Goal: Task Accomplishment & Management: Use online tool/utility

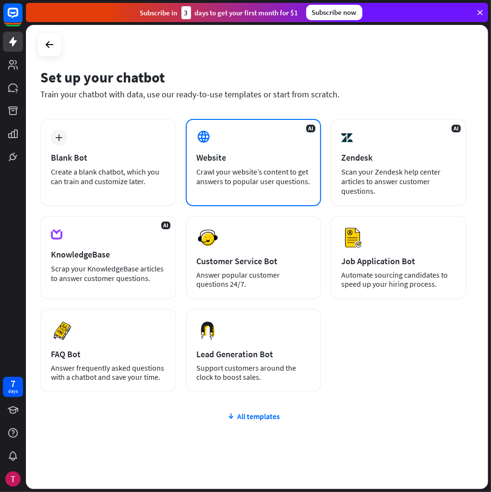
click at [238, 178] on div "Crawl your website’s content to get answers to popular user questions." at bounding box center [253, 176] width 115 height 19
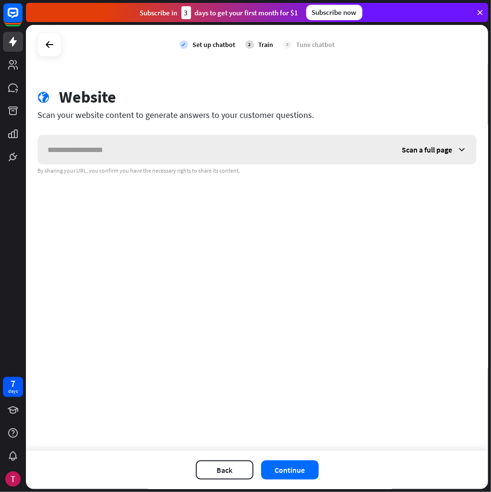
click at [129, 160] on input "text" at bounding box center [215, 149] width 354 height 29
type input "**********"
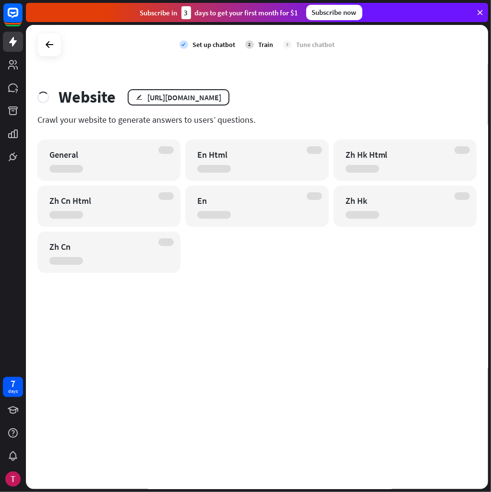
drag, startPoint x: 295, startPoint y: 112, endPoint x: 256, endPoint y: 149, distance: 53.9
click at [295, 113] on div "Website edit [URL][DOMAIN_NAME] Crawl your website to generate answers to users…" at bounding box center [257, 180] width 462 height 186
click at [253, 151] on div "En Html" at bounding box center [248, 154] width 102 height 11
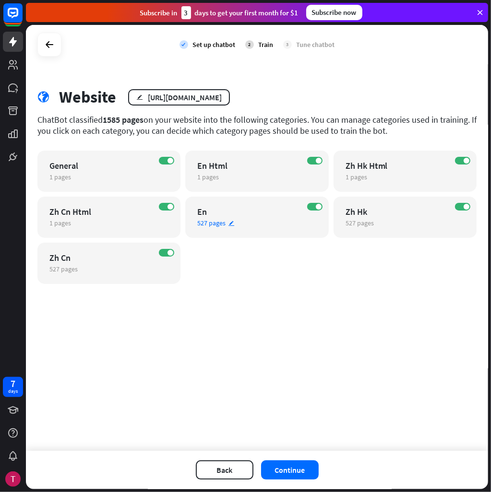
click at [234, 202] on div "ON En 527 pages edit" at bounding box center [256, 217] width 143 height 41
drag, startPoint x: 488, startPoint y: 75, endPoint x: 421, endPoint y: 443, distance: 373.5
click at [167, 160] on label "ON" at bounding box center [166, 161] width 15 height 8
click at [169, 251] on span at bounding box center [170, 253] width 6 height 6
click at [164, 213] on div "ON Zh Cn Html 1 pages edit" at bounding box center [108, 217] width 143 height 41
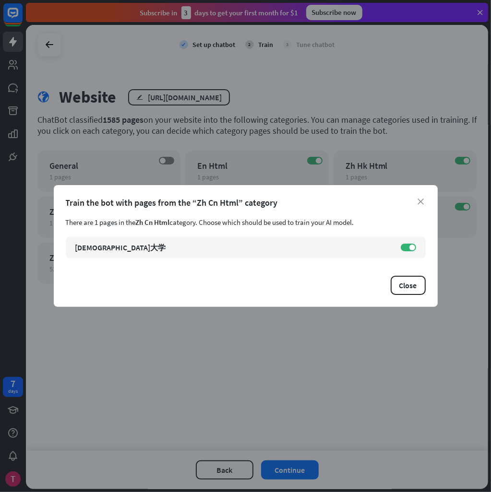
click at [366, 316] on div "close Train the bot with pages from the “Zh Cn Html” category There are 1 pages…" at bounding box center [245, 246] width 491 height 492
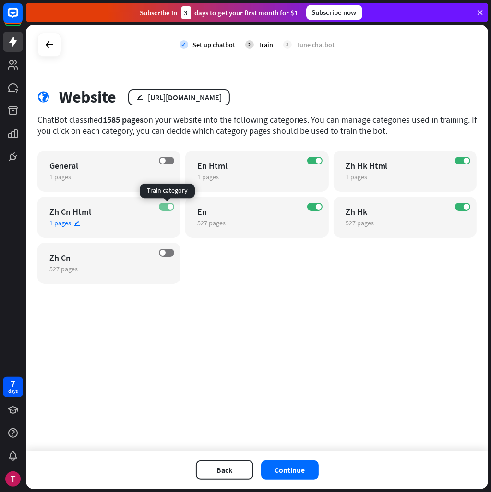
click at [164, 206] on label "ON" at bounding box center [166, 207] width 15 height 8
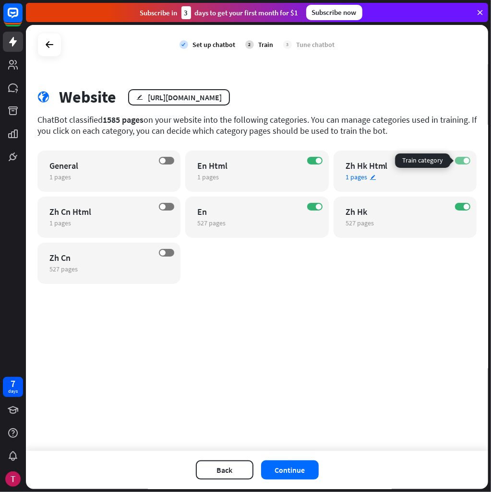
click at [462, 160] on label "ON" at bounding box center [462, 161] width 15 height 8
click at [462, 204] on label "ON" at bounding box center [462, 207] width 15 height 8
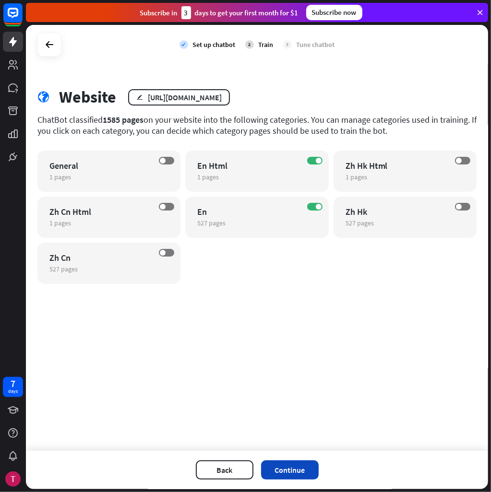
click at [286, 475] on button "Continue" at bounding box center [290, 469] width 58 height 19
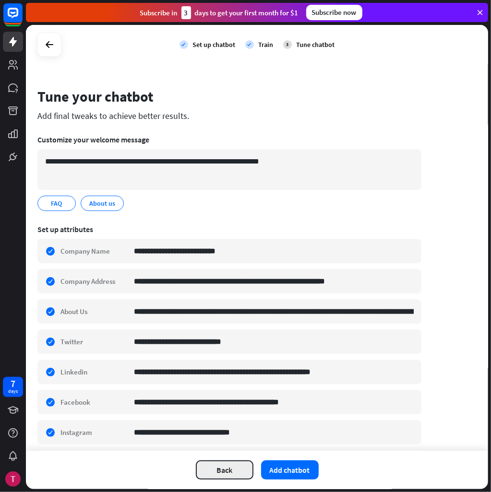
click at [234, 468] on button "Back" at bounding box center [225, 469] width 58 height 19
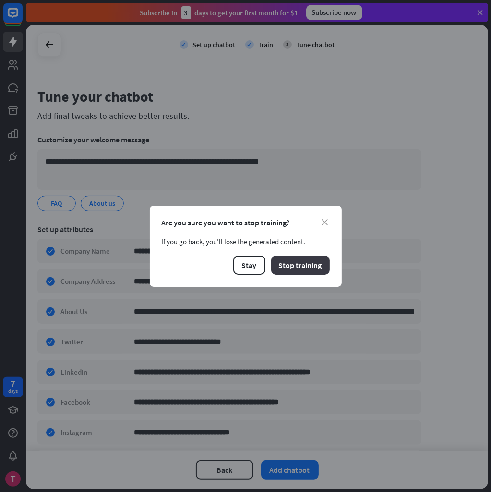
click at [288, 269] on button "Stop training" at bounding box center [300, 265] width 58 height 19
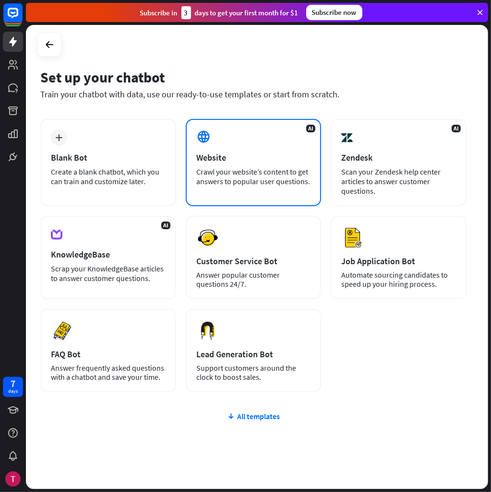
click at [242, 154] on div "Website" at bounding box center [253, 157] width 115 height 11
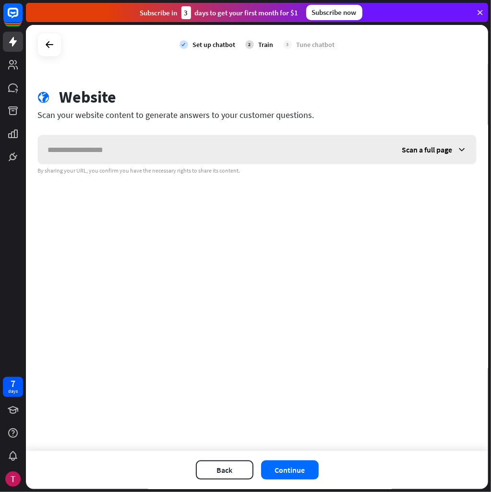
click at [216, 156] on input "text" at bounding box center [215, 149] width 354 height 29
click at [431, 153] on span "Scan a full page" at bounding box center [426, 150] width 50 height 10
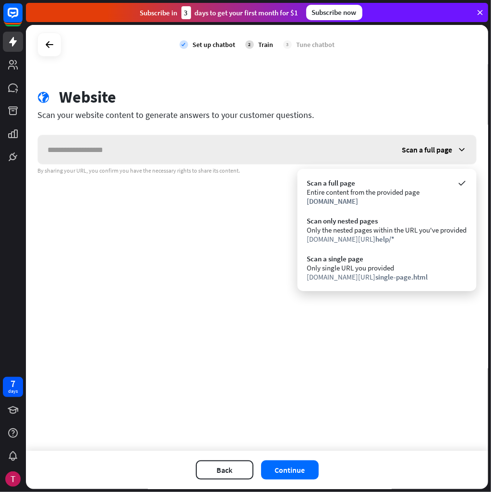
click at [432, 151] on span "Scan a full page" at bounding box center [426, 150] width 50 height 10
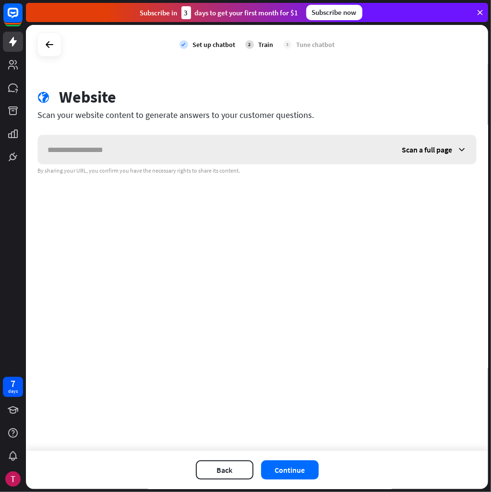
click at [422, 158] on div "Scan a full page" at bounding box center [434, 149] width 84 height 29
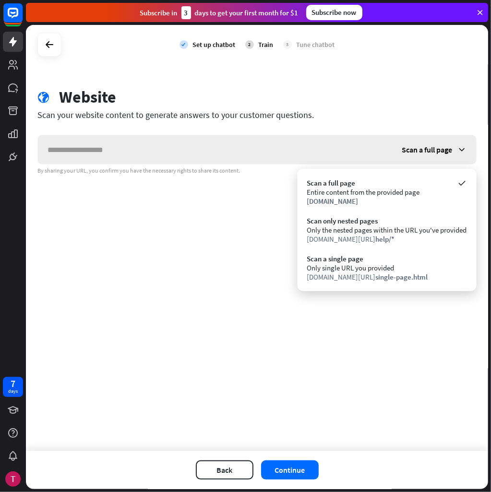
click at [422, 157] on div "Scan a full page" at bounding box center [434, 149] width 84 height 29
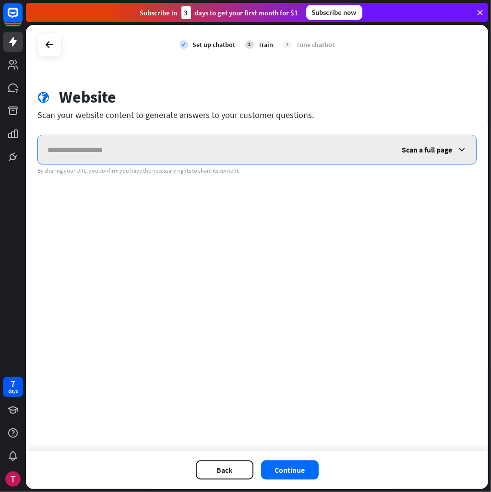
click at [267, 157] on input "text" at bounding box center [215, 149] width 354 height 29
type input "**********"
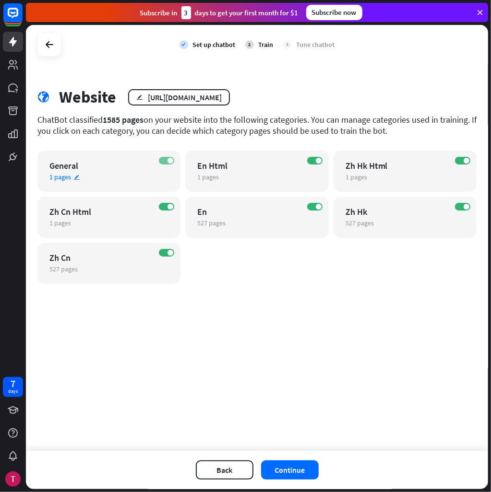
click at [171, 158] on span at bounding box center [170, 161] width 6 height 6
click at [171, 204] on span at bounding box center [170, 207] width 6 height 6
click at [162, 252] on label "ON" at bounding box center [166, 253] width 15 height 8
click at [318, 161] on span at bounding box center [319, 161] width 6 height 6
click at [464, 159] on span at bounding box center [466, 161] width 6 height 6
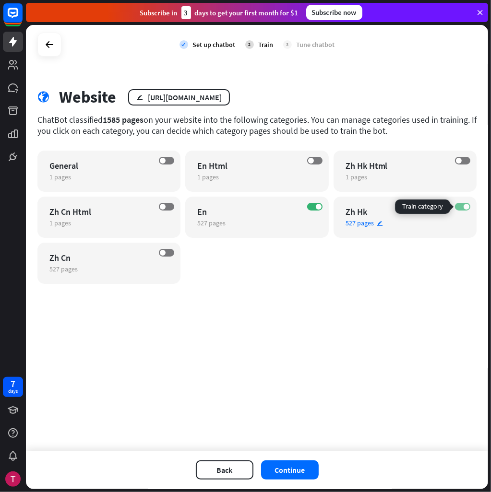
click at [461, 205] on label "ON" at bounding box center [462, 207] width 15 height 8
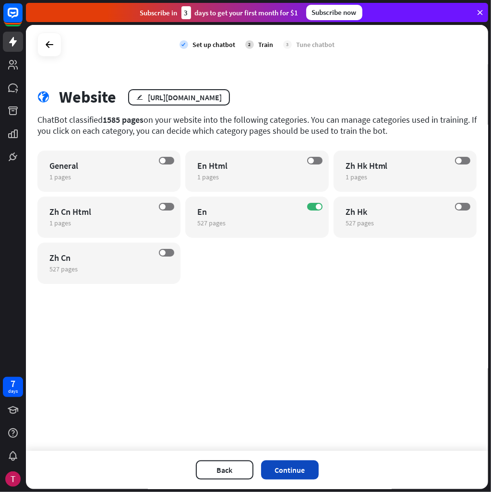
click at [305, 471] on button "Continue" at bounding box center [290, 469] width 58 height 19
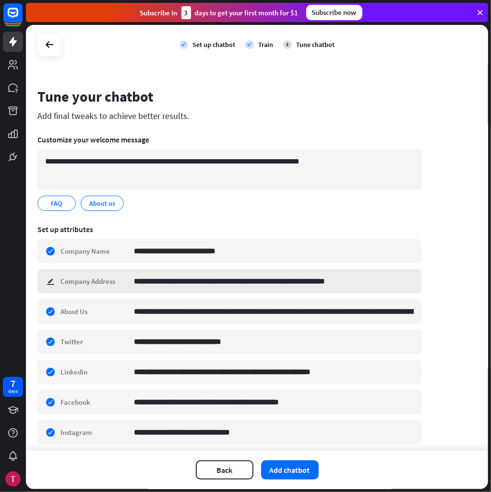
scroll to position [63, 0]
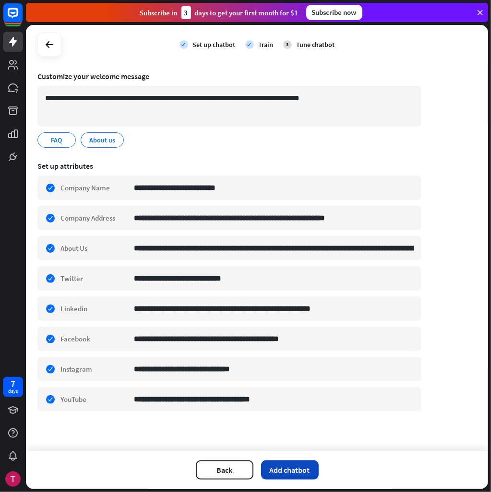
click at [288, 473] on button "Add chatbot" at bounding box center [290, 469] width 58 height 19
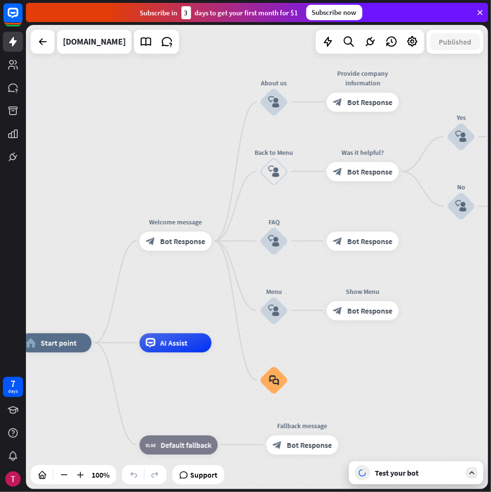
drag, startPoint x: 205, startPoint y: 118, endPoint x: 106, endPoint y: 204, distance: 130.9
click at [106, 204] on div "home_2 Start point Welcome message block_bot_response Bot Response About us blo…" at bounding box center [257, 257] width 462 height 464
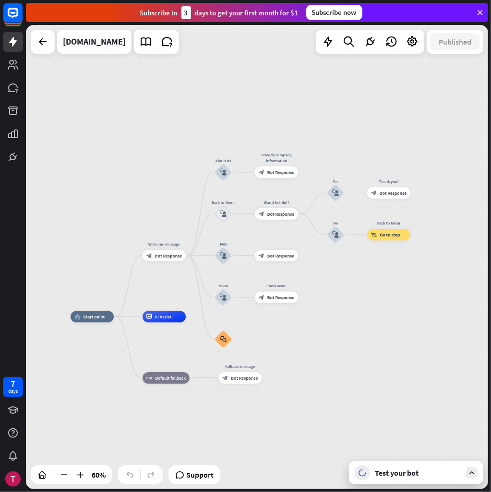
drag, startPoint x: 418, startPoint y: 256, endPoint x: 301, endPoint y: 254, distance: 117.0
click at [331, 270] on div "home_2 Start point Welcome message block_bot_response Bot Response About us blo…" at bounding box center [257, 257] width 462 height 464
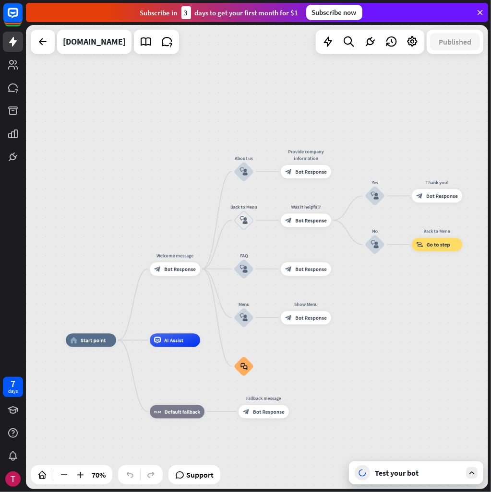
drag, startPoint x: 123, startPoint y: 168, endPoint x: 138, endPoint y: 137, distance: 35.0
click at [138, 137] on div "home_2 Start point Welcome message block_bot_response Bot Response About us blo…" at bounding box center [257, 257] width 462 height 464
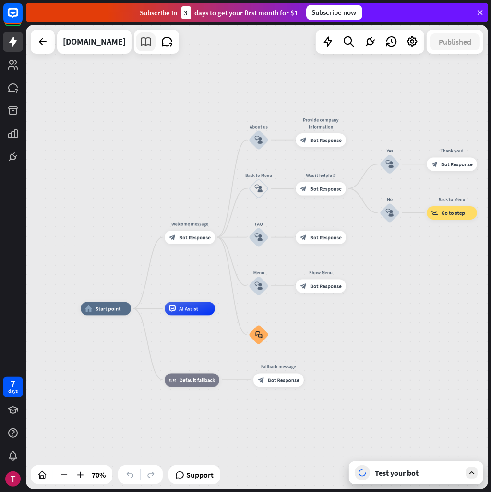
click at [140, 47] on icon at bounding box center [146, 41] width 12 height 12
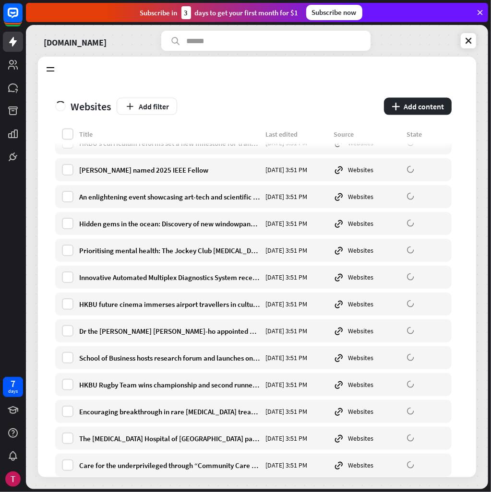
scroll to position [5842, 0]
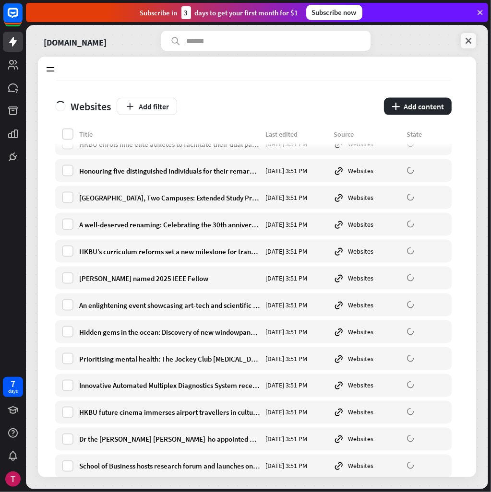
click at [463, 43] on icon at bounding box center [468, 41] width 10 height 10
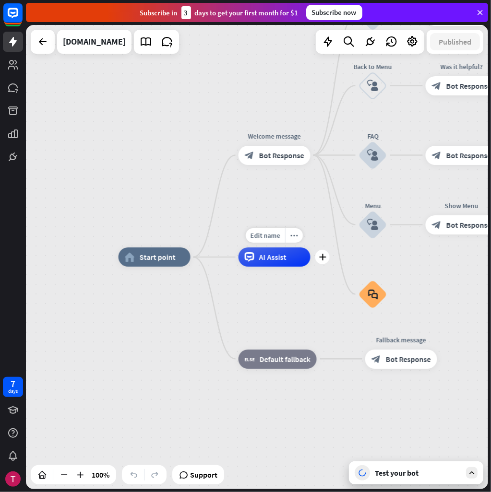
click at [285, 260] on span "AI Assist" at bounding box center [272, 257] width 27 height 10
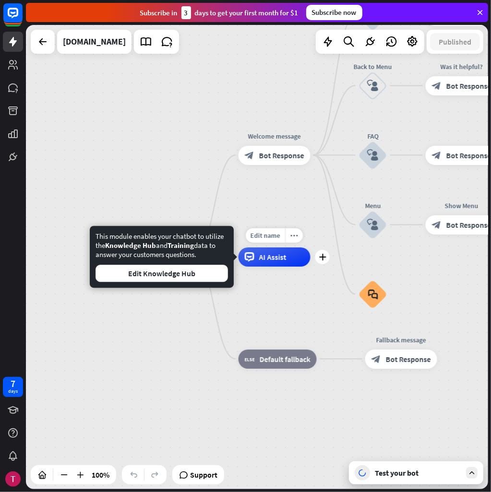
click at [278, 256] on span "AI Assist" at bounding box center [272, 257] width 27 height 10
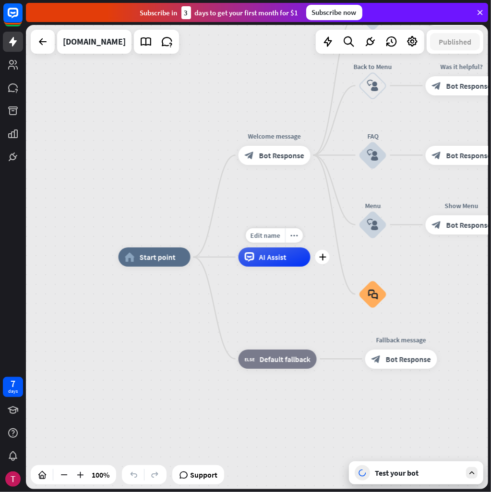
click at [278, 256] on span "AI Assist" at bounding box center [272, 257] width 27 height 10
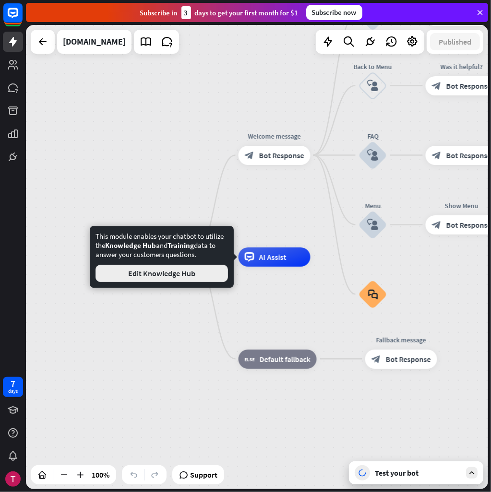
click at [160, 280] on button "Edit Knowledge Hub" at bounding box center [161, 273] width 132 height 17
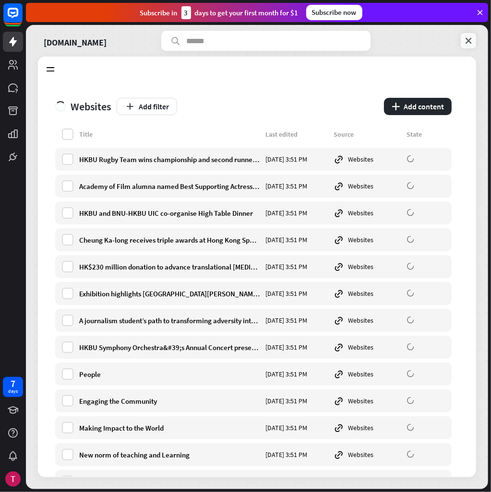
click at [470, 37] on icon at bounding box center [468, 41] width 10 height 10
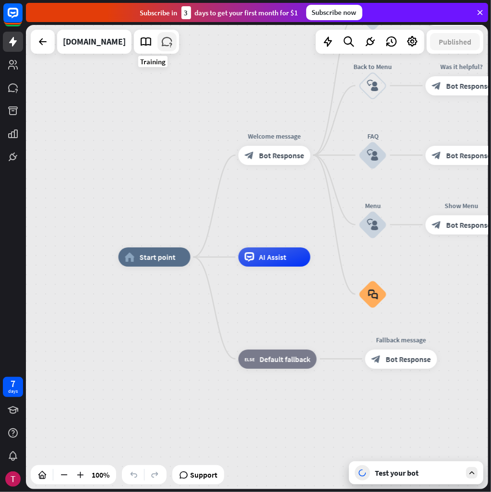
click at [161, 42] on icon at bounding box center [167, 41] width 12 height 12
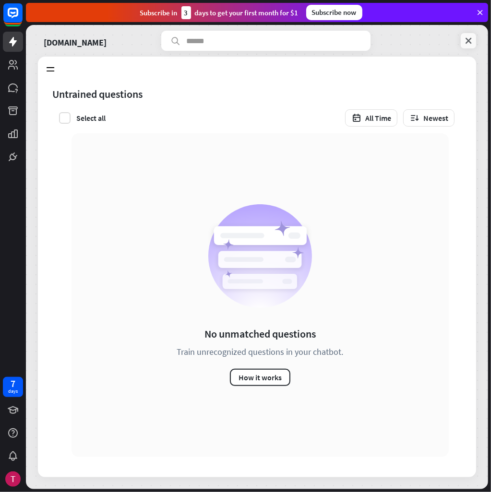
click at [468, 34] on link at bounding box center [467, 40] width 15 height 15
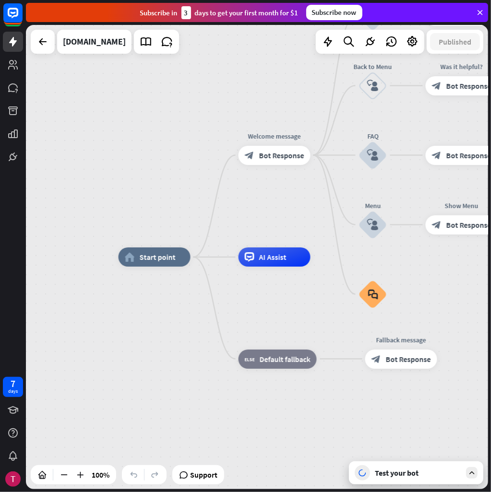
click at [422, 480] on div "Test your bot" at bounding box center [416, 472] width 134 height 23
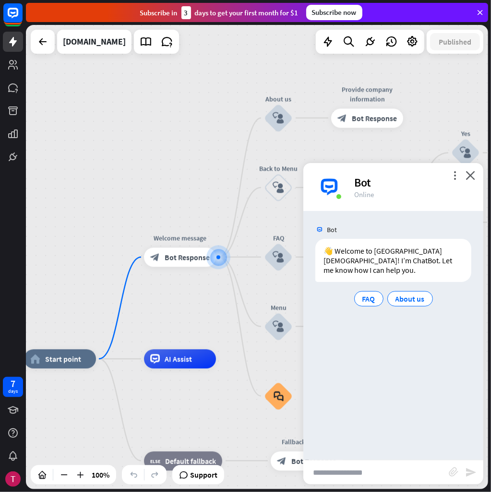
click at [351, 472] on input "text" at bounding box center [375, 472] width 145 height 24
paste input "**********"
type input "**********"
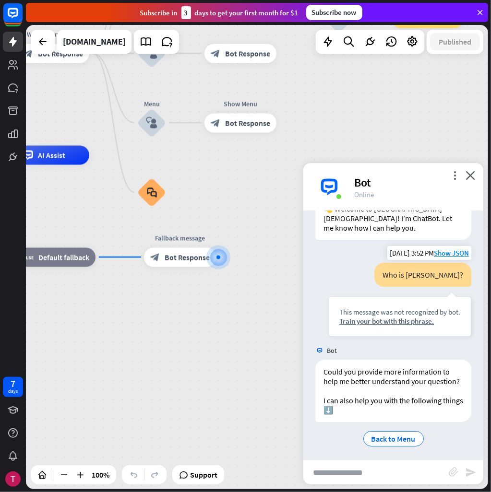
scroll to position [54, 0]
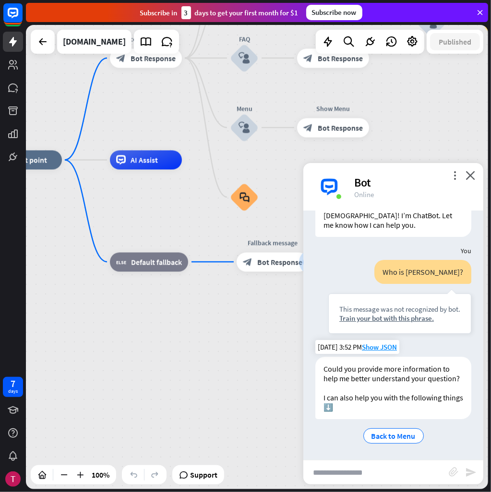
drag, startPoint x: 224, startPoint y: 366, endPoint x: 317, endPoint y: 371, distance: 92.7
click at [317, 371] on div "home_2 Start point Welcome message block_bot_response Bot Response About us blo…" at bounding box center [257, 257] width 462 height 464
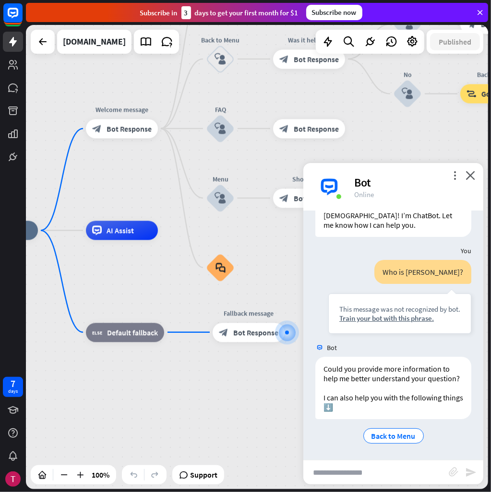
drag, startPoint x: 276, startPoint y: 340, endPoint x: 252, endPoint y: 410, distance: 74.5
click at [252, 410] on div "home_2 Start point Welcome message block_bot_response Bot Response About us blo…" at bounding box center [197, 463] width 462 height 464
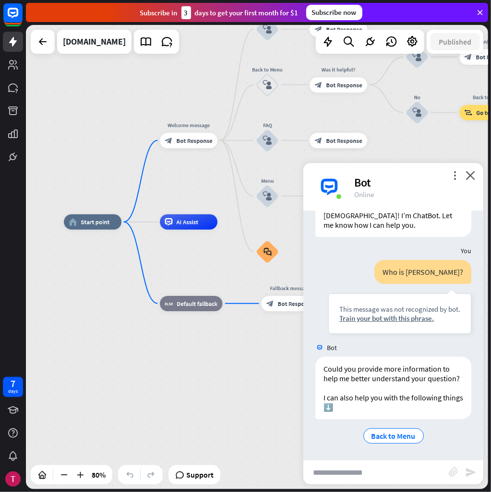
drag, startPoint x: 175, startPoint y: 171, endPoint x: 228, endPoint y: 175, distance: 53.4
click at [228, 175] on div "home_2 Start point Welcome message block_bot_response Bot Response About us blo…" at bounding box center [257, 257] width 462 height 464
click at [99, 225] on span "Start point" at bounding box center [95, 222] width 29 height 8
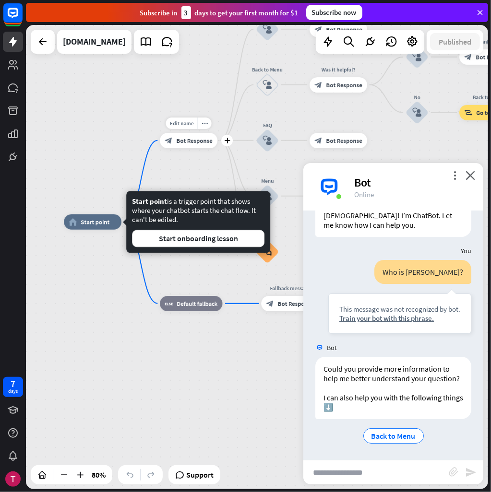
click at [174, 148] on div "Edit name more_horiz plus Welcome message block_bot_response Bot Response" at bounding box center [189, 140] width 58 height 15
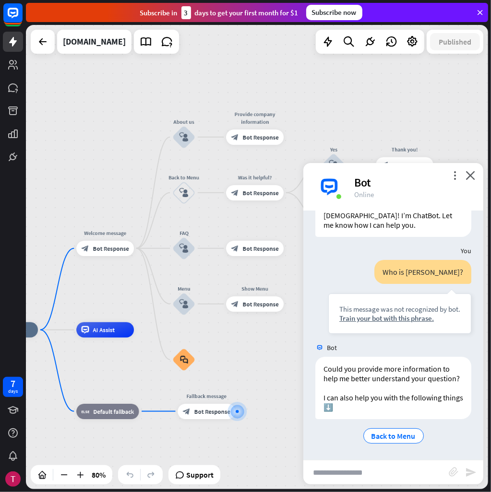
drag, startPoint x: 157, startPoint y: 244, endPoint x: 125, endPoint y: 281, distance: 49.7
click at [125, 281] on div "home_2 Start point Welcome message block_bot_response Bot Response About us blo…" at bounding box center [257, 257] width 462 height 464
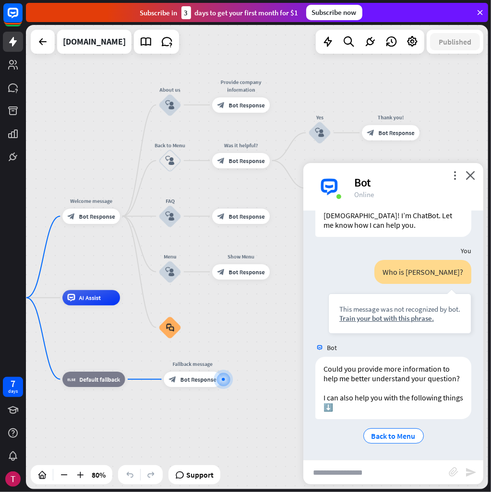
drag, startPoint x: 135, startPoint y: 171, endPoint x: 122, endPoint y: 139, distance: 35.3
click at [122, 139] on div "home_2 Start point Welcome message block_bot_response Bot Response About us blo…" at bounding box center [257, 257] width 462 height 464
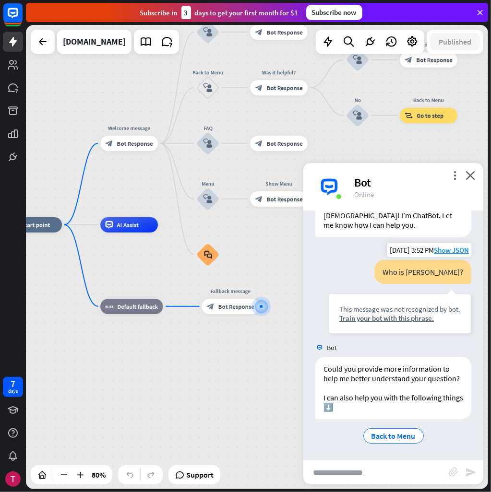
drag, startPoint x: 265, startPoint y: 327, endPoint x: 404, endPoint y: 264, distance: 152.3
click at [308, 252] on div "home_2 Start point Welcome message block_bot_response Bot Response About us blo…" at bounding box center [257, 257] width 462 height 464
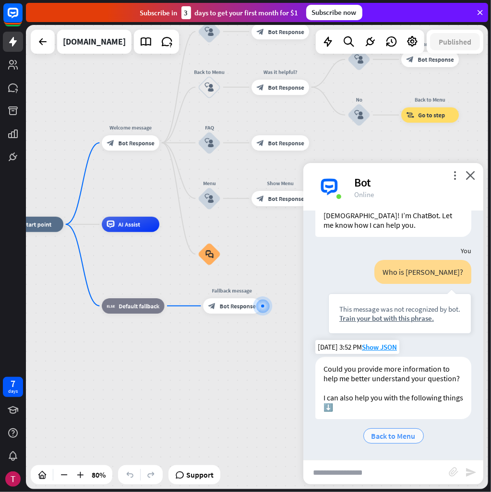
click at [398, 440] on span "Back to Menu" at bounding box center [393, 436] width 44 height 10
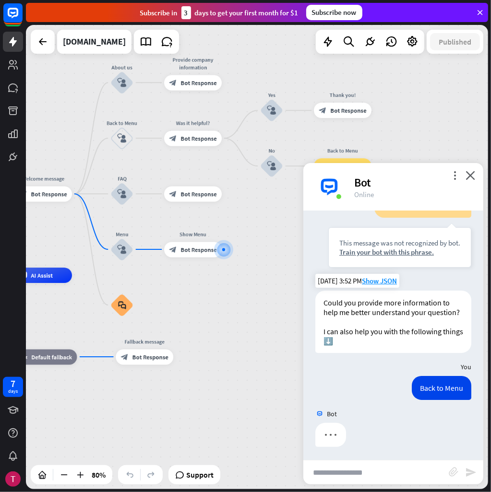
scroll to position [122, 0]
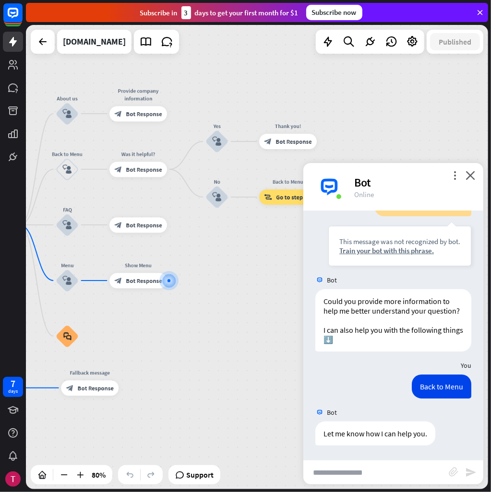
drag, startPoint x: 279, startPoint y: 325, endPoint x: 256, endPoint y: 347, distance: 31.9
click at [256, 347] on div "home_2 Start point Welcome message block_bot_response Bot Response About us blo…" at bounding box center [257, 257] width 462 height 464
click at [140, 45] on icon at bounding box center [146, 41] width 12 height 12
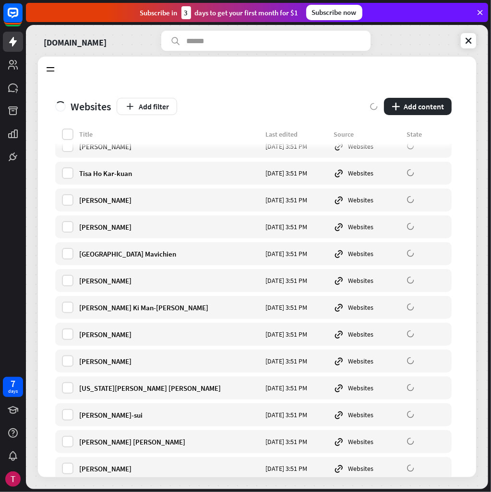
scroll to position [10429, 0]
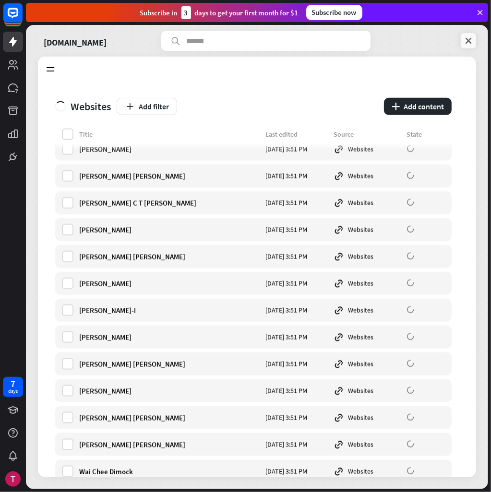
click at [470, 42] on icon at bounding box center [468, 41] width 10 height 10
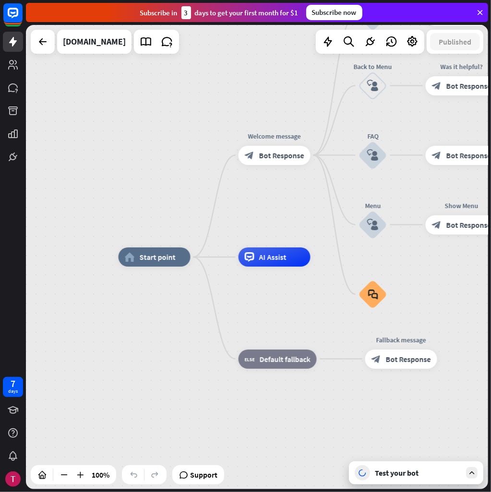
click at [414, 472] on div "Test your bot" at bounding box center [417, 473] width 86 height 10
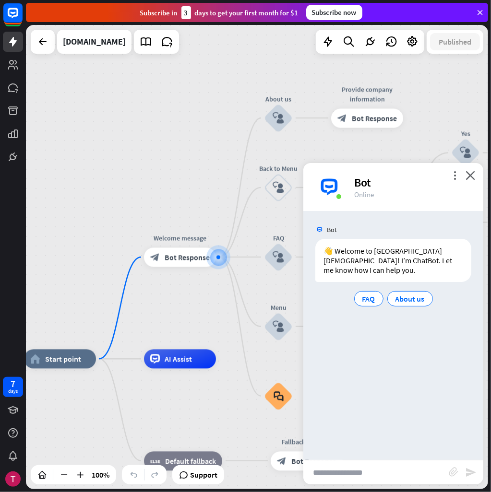
click at [401, 481] on input "text" at bounding box center [375, 472] width 145 height 24
paste input "**********"
type input "**********"
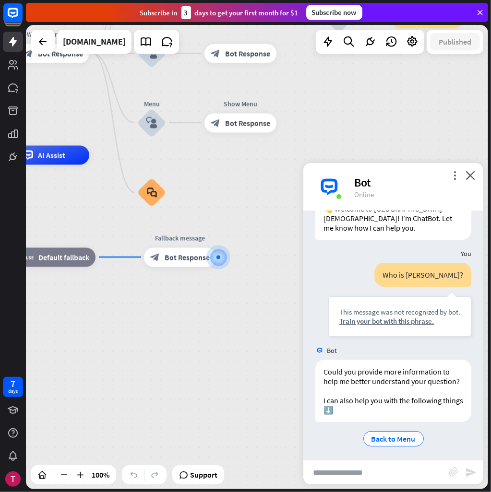
scroll to position [54, 0]
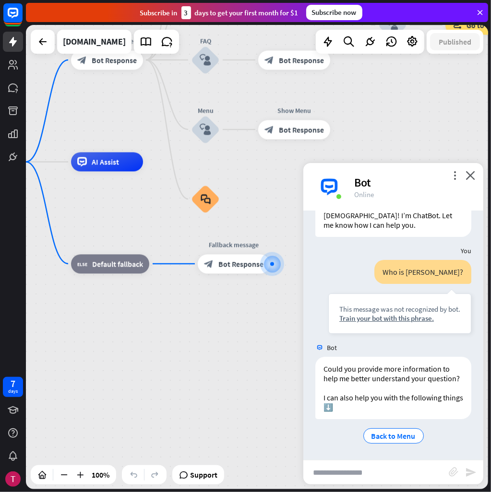
drag, startPoint x: 204, startPoint y: 343, endPoint x: 261, endPoint y: 351, distance: 57.6
click at [261, 351] on div "home_2 Start point Welcome message block_bot_response Bot Response About us blo…" at bounding box center [182, 394] width 462 height 464
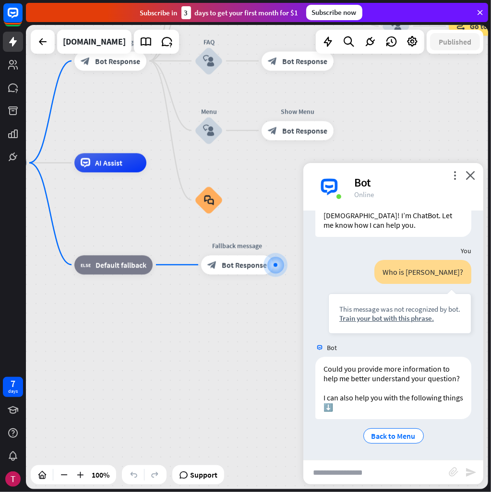
drag, startPoint x: 363, startPoint y: 482, endPoint x: 365, endPoint y: 476, distance: 6.2
click at [364, 478] on input "text" at bounding box center [375, 472] width 145 height 24
type input "**********"
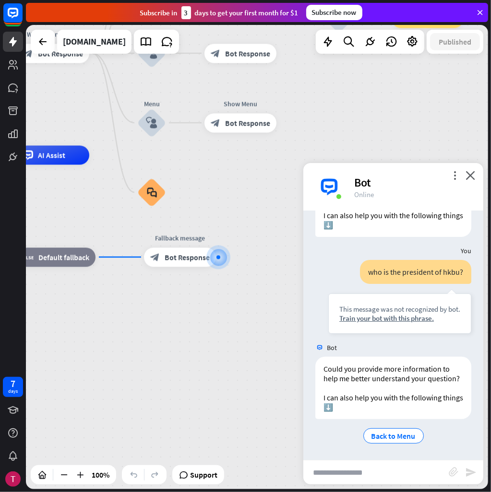
scroll to position [246, 0]
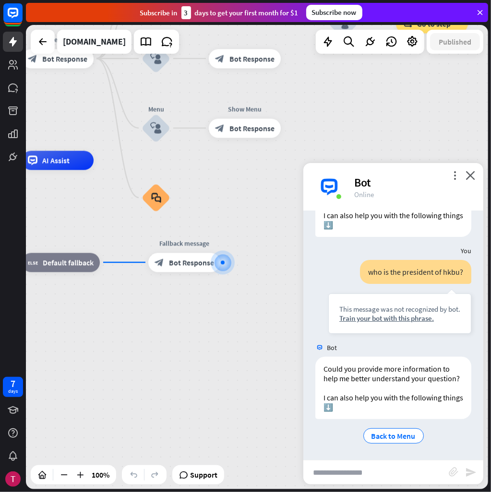
drag, startPoint x: 176, startPoint y: 323, endPoint x: 230, endPoint y: 360, distance: 65.6
click at [230, 360] on div "home_2 Start point Welcome message block_bot_response Bot Response About us blo…" at bounding box center [133, 393] width 462 height 464
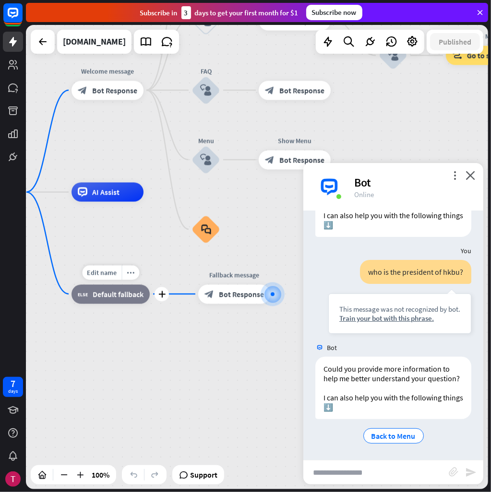
click at [119, 304] on div "Edit name more_horiz plus block_fallback Default fallback" at bounding box center [110, 293] width 78 height 19
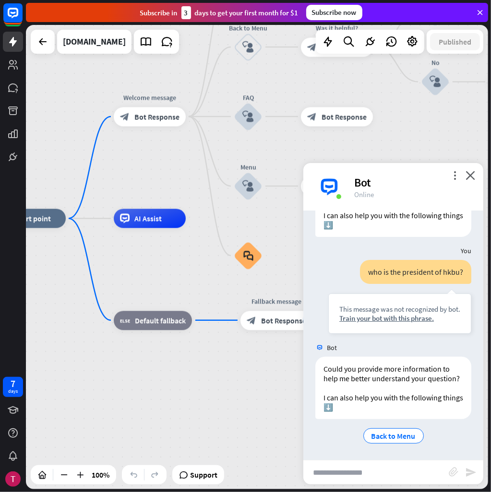
drag, startPoint x: 111, startPoint y: 238, endPoint x: 178, endPoint y: 279, distance: 78.9
click at [178, 279] on div "home_2 Start point Welcome message block_bot_response Bot Response About us blo…" at bounding box center [225, 451] width 462 height 464
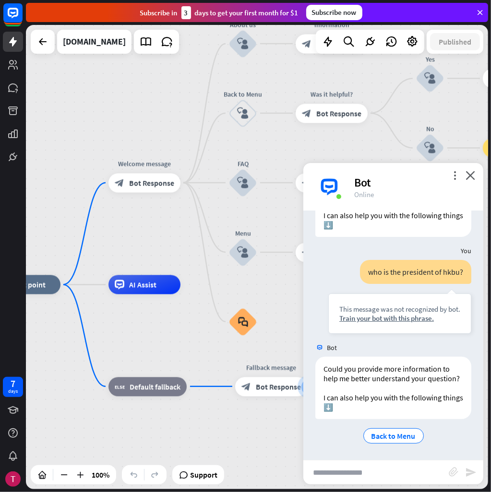
click at [143, 236] on div "home_2 Start point Welcome message block_bot_response Bot Response About us blo…" at bounding box center [257, 257] width 462 height 464
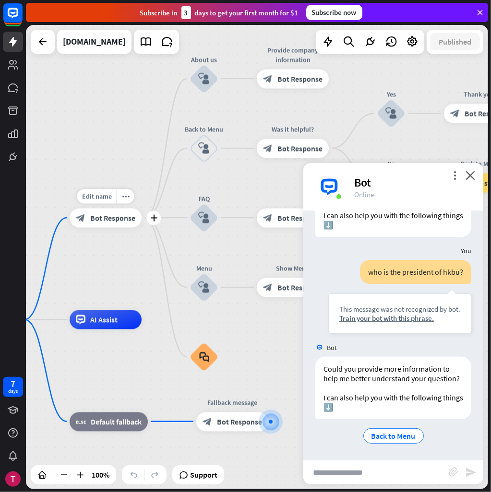
drag, startPoint x: 150, startPoint y: 208, endPoint x: 112, endPoint y: 243, distance: 51.6
click at [112, 227] on div "Edit name more_horiz plus Welcome message block_bot_response Bot Response" at bounding box center [106, 217] width 72 height 19
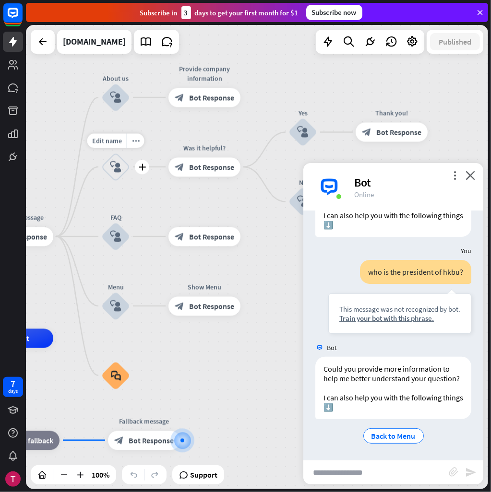
drag, startPoint x: 218, startPoint y: 175, endPoint x: 130, endPoint y: 194, distance: 90.2
click at [130, 181] on div "Edit name more_horiz plus Back to Menu block_user_input" at bounding box center [115, 166] width 29 height 29
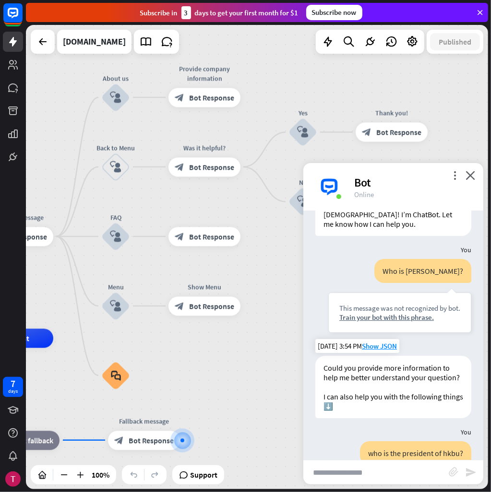
scroll to position [0, 0]
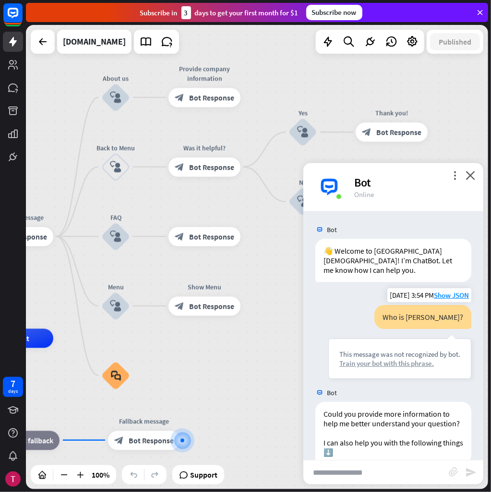
click at [396, 362] on div "Train your bot with this phrase." at bounding box center [399, 363] width 121 height 9
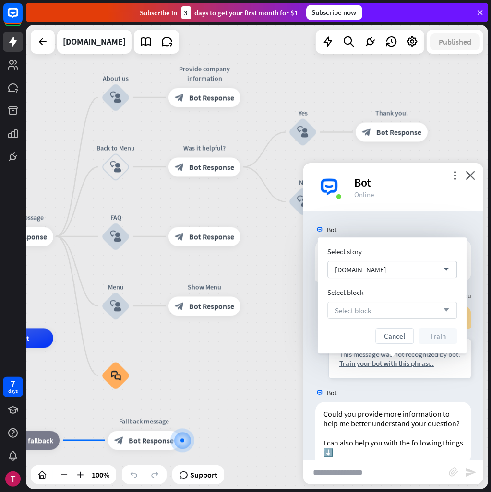
click at [412, 312] on div "Select block arrow_down" at bounding box center [391, 310] width 129 height 17
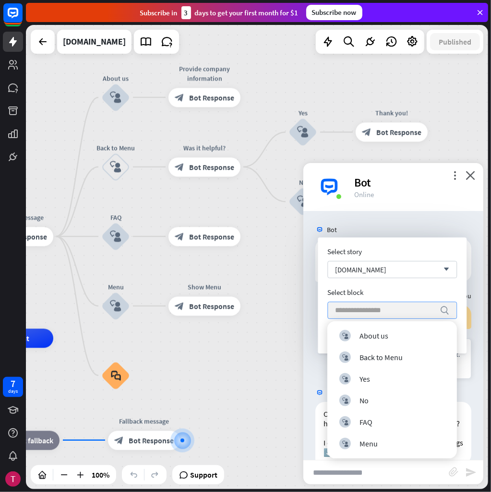
click at [412, 312] on input "search" at bounding box center [385, 310] width 100 height 16
click at [434, 293] on div "Select block" at bounding box center [391, 292] width 129 height 9
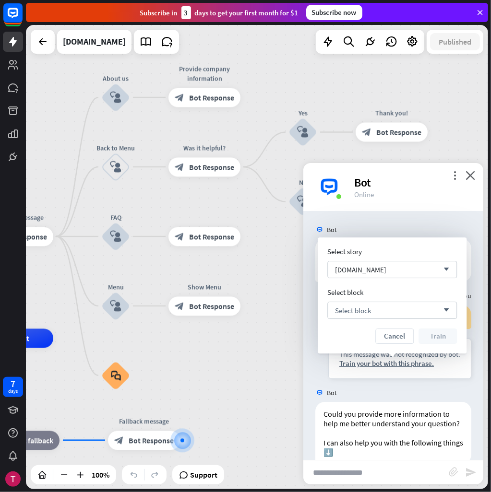
click at [427, 320] on div "Select story [DOMAIN_NAME] arrow_down Select block Select block arrow_down Canc…" at bounding box center [391, 295] width 129 height 97
click at [426, 314] on div "Select block arrow_down" at bounding box center [391, 310] width 129 height 17
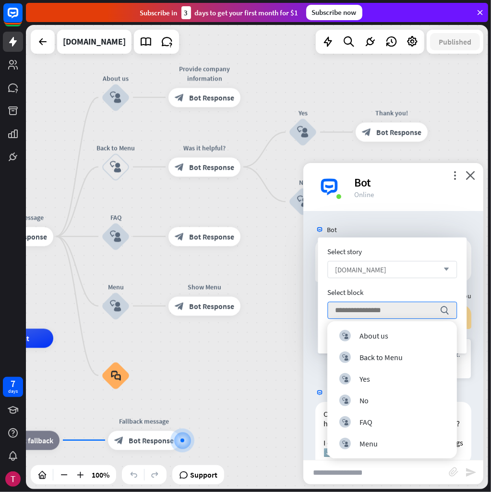
click at [400, 269] on div "[DOMAIN_NAME] arrow_down" at bounding box center [391, 269] width 129 height 17
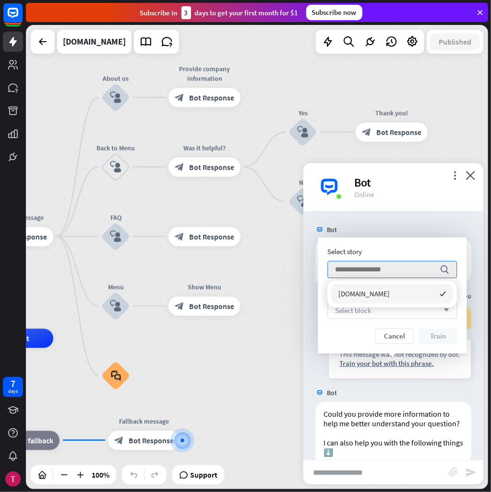
click at [404, 310] on div "Select block arrow_down" at bounding box center [391, 310] width 129 height 17
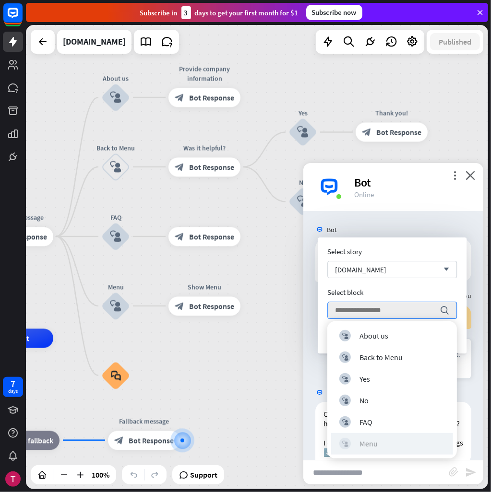
click at [367, 445] on div "Menu" at bounding box center [368, 444] width 18 height 10
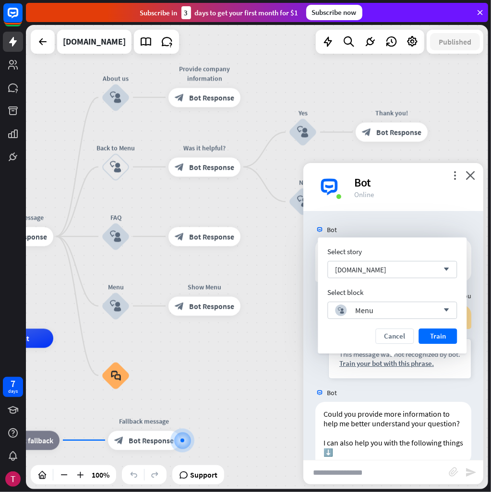
click at [433, 323] on div "Select story [DOMAIN_NAME] arrow_down Select block block_user_input Menu arrow_…" at bounding box center [391, 295] width 129 height 97
click at [433, 334] on button "Train" at bounding box center [437, 335] width 38 height 15
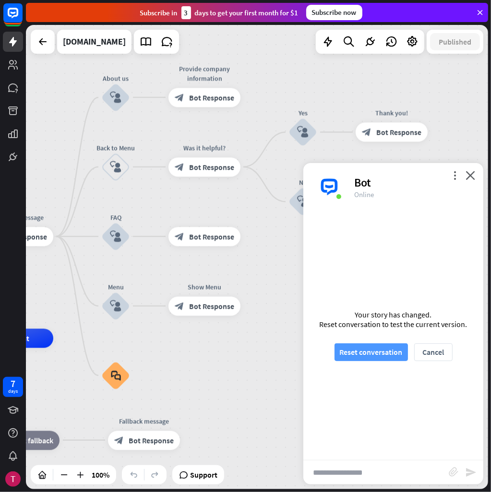
click at [374, 354] on button "Reset conversation" at bounding box center [370, 352] width 73 height 18
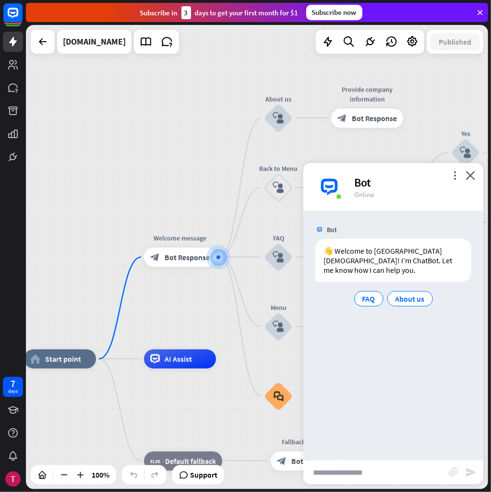
click at [389, 473] on input "text" at bounding box center [375, 472] width 145 height 24
paste input "**********"
type input "**********"
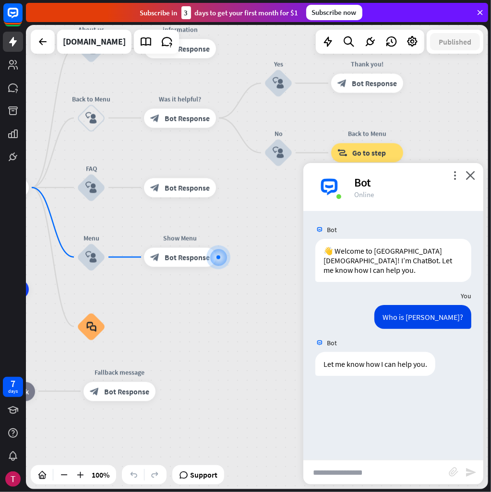
paste input "**********"
type input "**********"
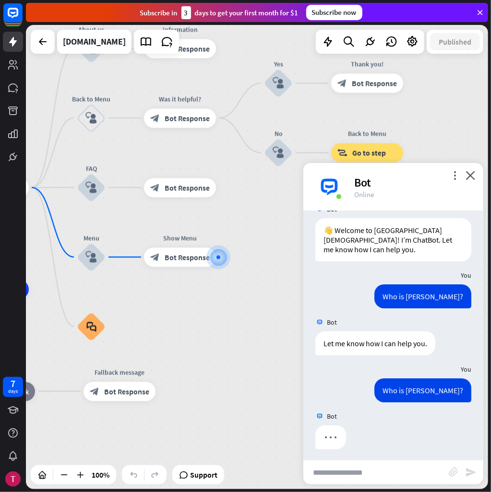
scroll to position [24, 0]
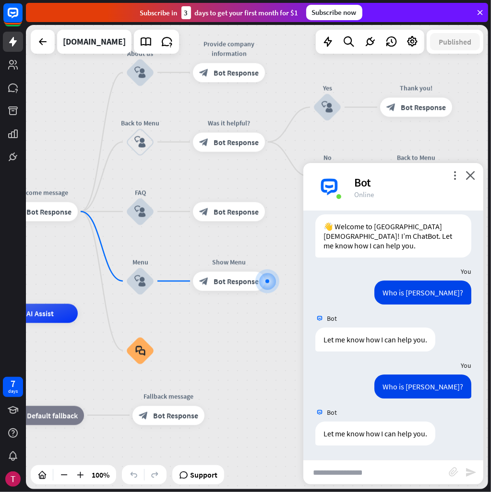
drag, startPoint x: 158, startPoint y: 312, endPoint x: 223, endPoint y: 374, distance: 90.2
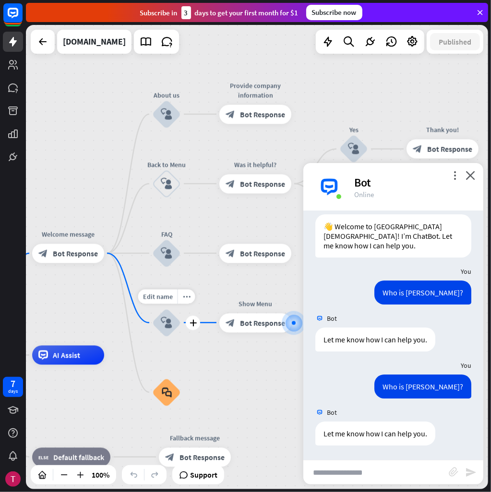
click at [165, 327] on icon "block_user_input" at bounding box center [167, 323] width 12 height 12
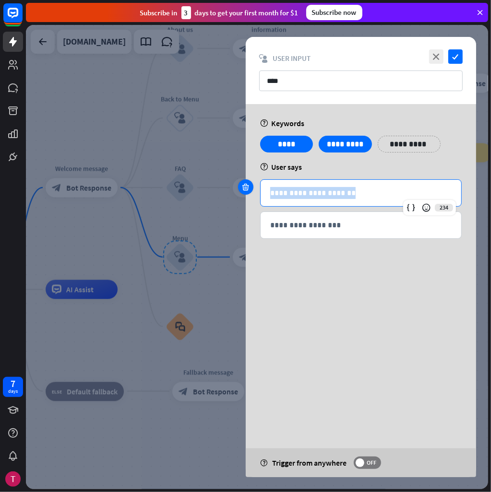
drag, startPoint x: 328, startPoint y: 194, endPoint x: 243, endPoint y: 189, distance: 85.5
click at [260, 191] on div "**********" at bounding box center [360, 192] width 201 height 27
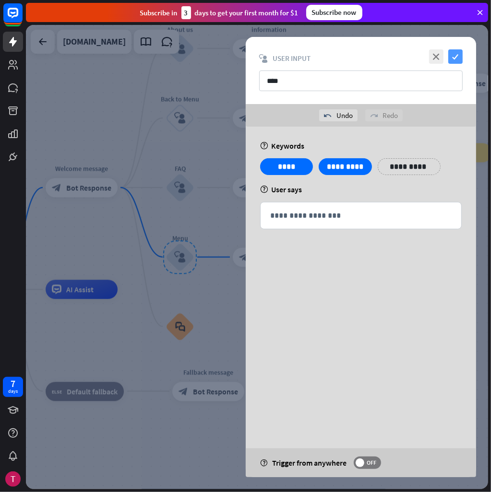
click at [452, 55] on icon "check" at bounding box center [455, 56] width 14 height 14
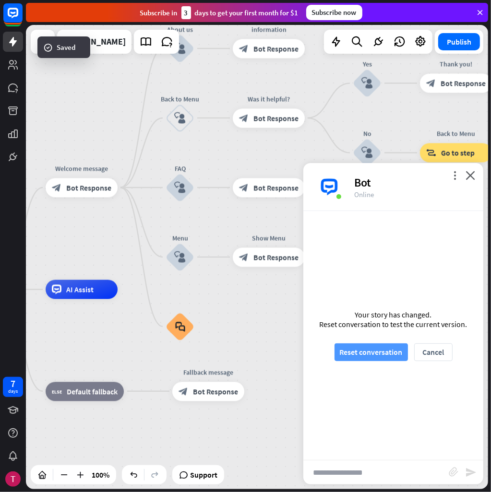
click at [357, 357] on button "Reset conversation" at bounding box center [370, 352] width 73 height 18
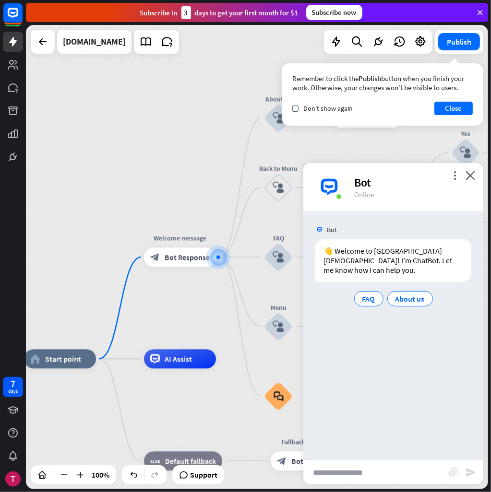
click at [350, 468] on input "text" at bounding box center [375, 472] width 145 height 24
click at [371, 297] on span "FAQ" at bounding box center [368, 299] width 13 height 10
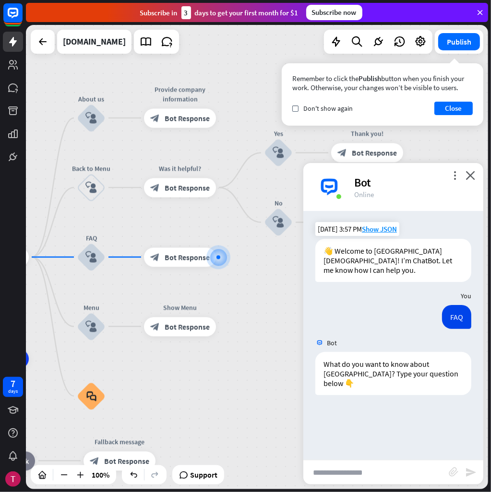
click at [364, 480] on input "text" at bounding box center [375, 472] width 145 height 24
paste input "**********"
type input "**********"
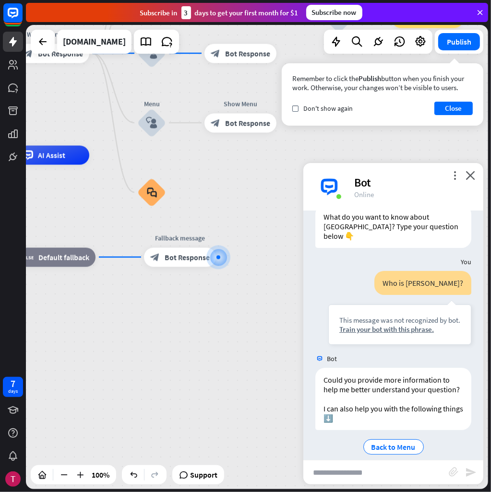
scroll to position [167, 0]
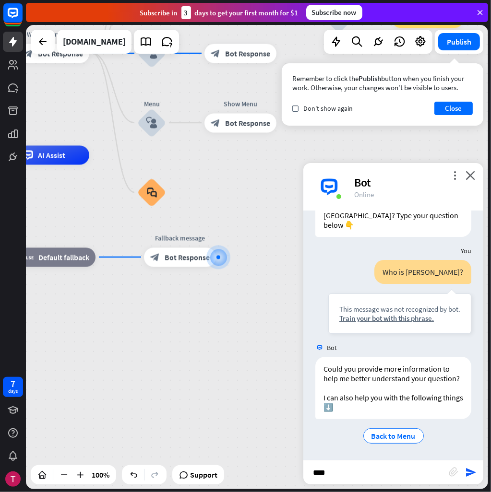
type input "****"
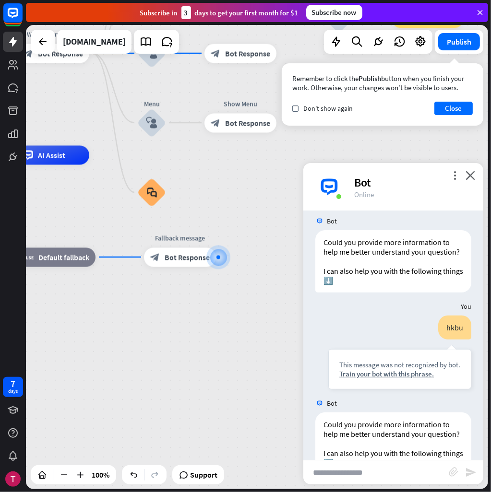
scroll to position [359, 0]
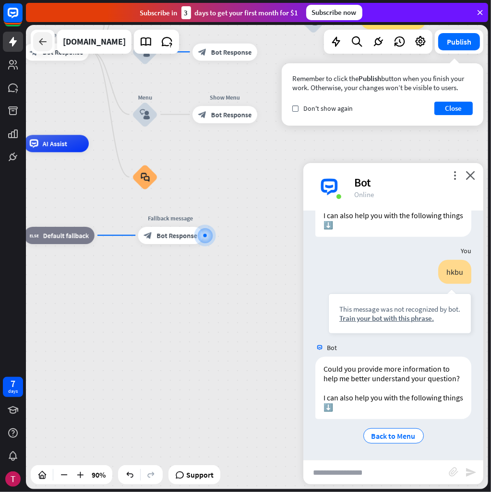
click at [48, 41] on div at bounding box center [42, 41] width 19 height 19
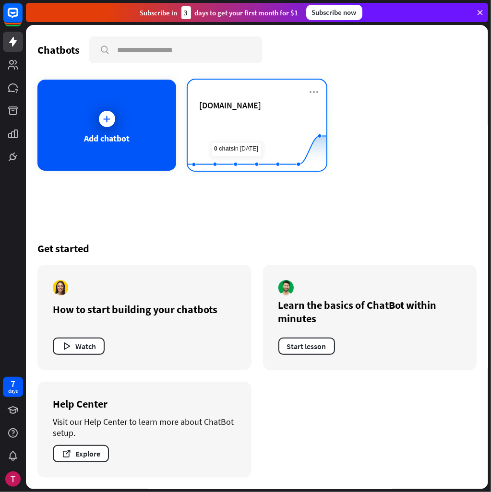
click at [242, 106] on span "[DOMAIN_NAME]" at bounding box center [230, 105] width 62 height 11
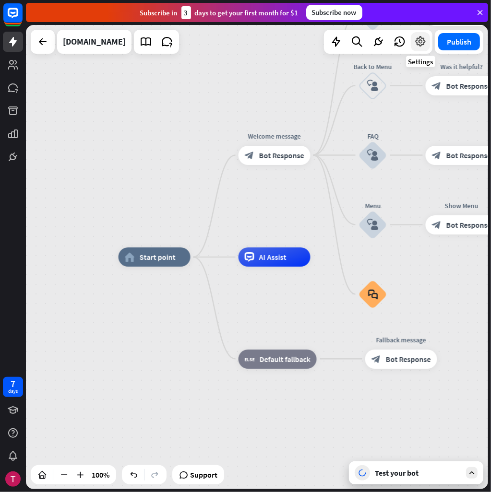
click at [421, 37] on icon at bounding box center [420, 41] width 12 height 12
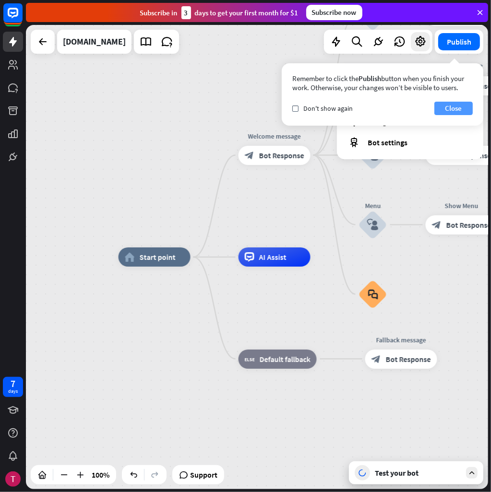
click at [452, 109] on button "Close" at bounding box center [453, 108] width 38 height 13
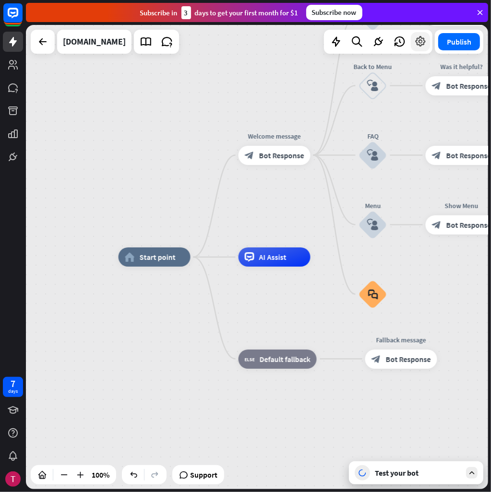
click at [419, 42] on icon at bounding box center [420, 41] width 12 height 12
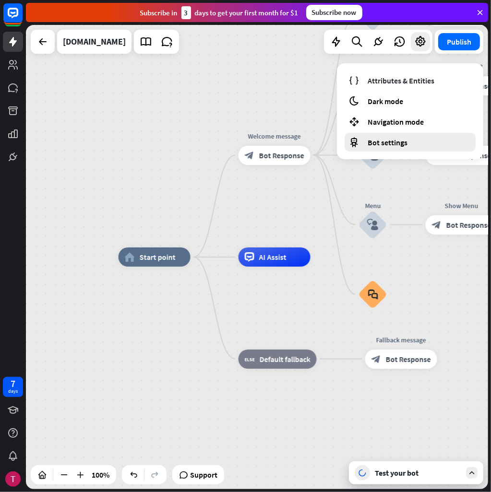
click at [373, 149] on div "Bot settings" at bounding box center [409, 142] width 131 height 19
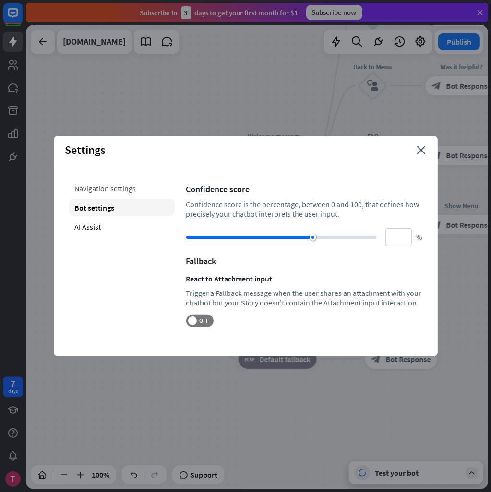
click at [89, 192] on div "Navigation settings" at bounding box center [121, 188] width 105 height 17
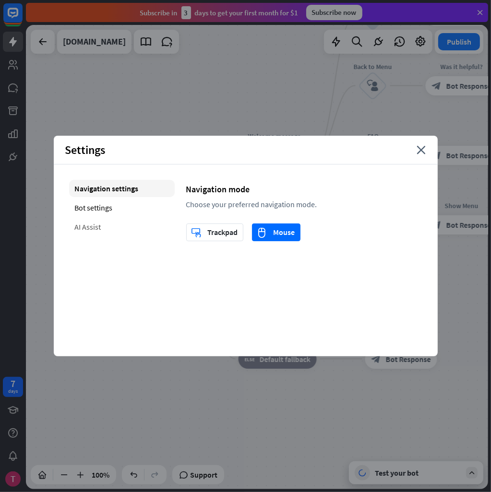
click at [93, 220] on div "AI Assist" at bounding box center [121, 226] width 105 height 17
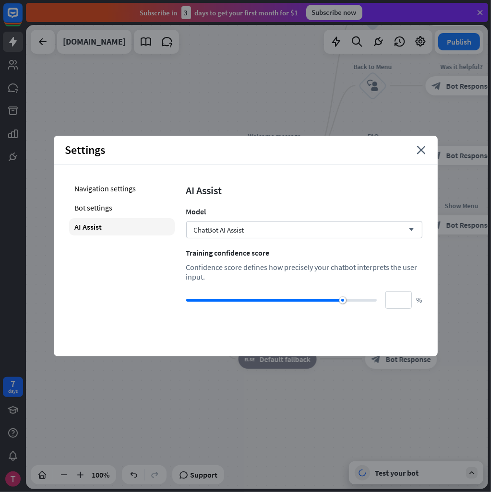
click at [420, 144] on div "Settings close" at bounding box center [246, 150] width 384 height 29
click at [420, 151] on icon "close" at bounding box center [421, 150] width 9 height 9
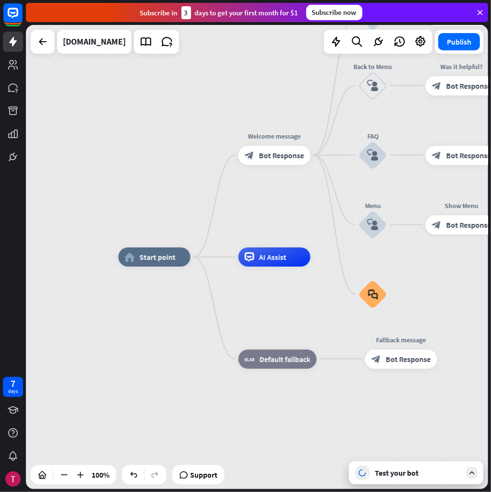
click at [426, 151] on div "block_bot_response Bot Response" at bounding box center [461, 155] width 72 height 19
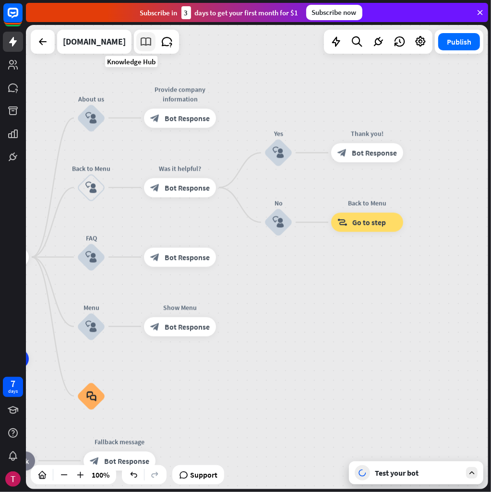
click at [140, 40] on icon at bounding box center [146, 41] width 12 height 12
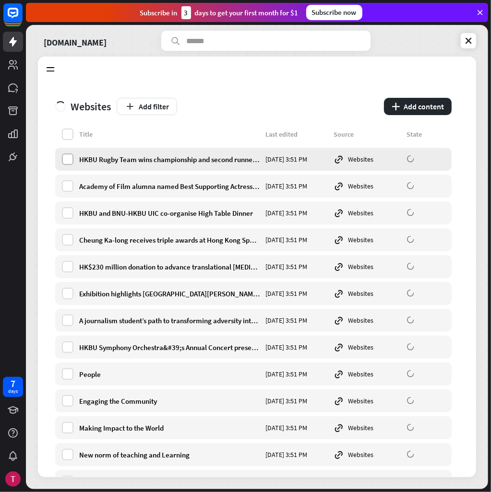
click at [63, 154] on label at bounding box center [68, 159] width 12 height 12
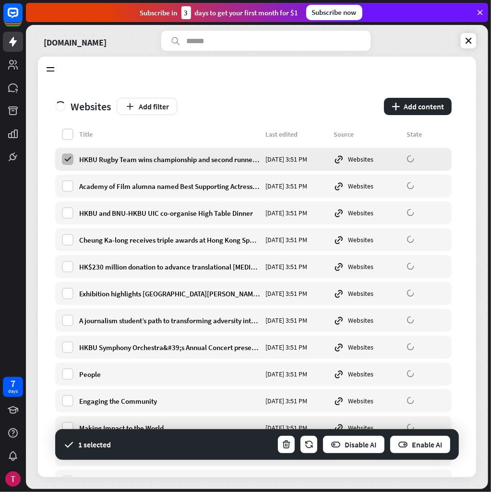
click at [66, 159] on icon at bounding box center [67, 159] width 9 height 9
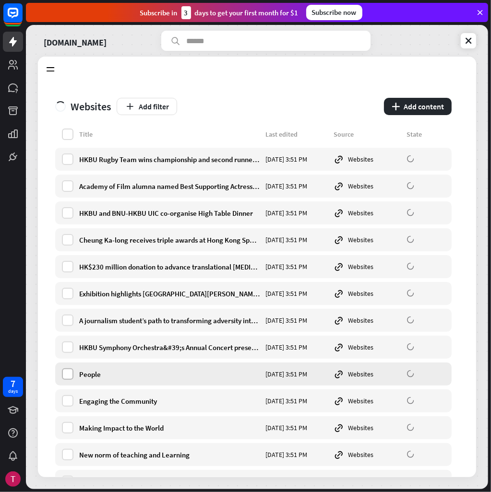
click at [68, 374] on label at bounding box center [68, 374] width 12 height 12
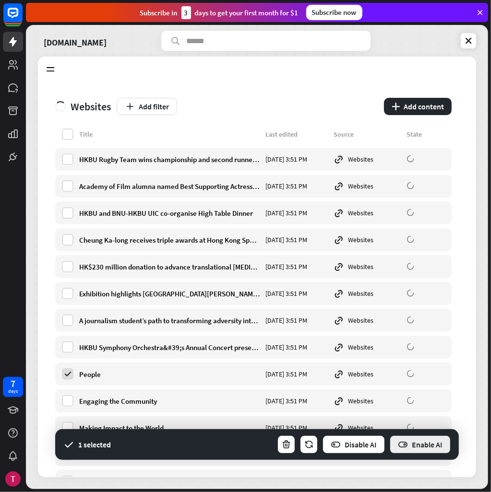
click at [422, 442] on button "Enable AI" at bounding box center [420, 444] width 62 height 19
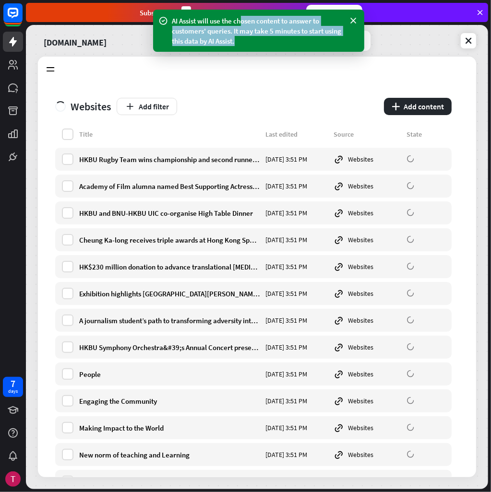
drag, startPoint x: 241, startPoint y: 22, endPoint x: 286, endPoint y: 39, distance: 47.6
click at [286, 39] on div "AI Assist will use the chosen content to answer to customers' queries. It may t…" at bounding box center [258, 31] width 173 height 30
click at [286, 41] on div "AI Assist will use the chosen content to answer to customers' queries. It may t…" at bounding box center [258, 31] width 173 height 30
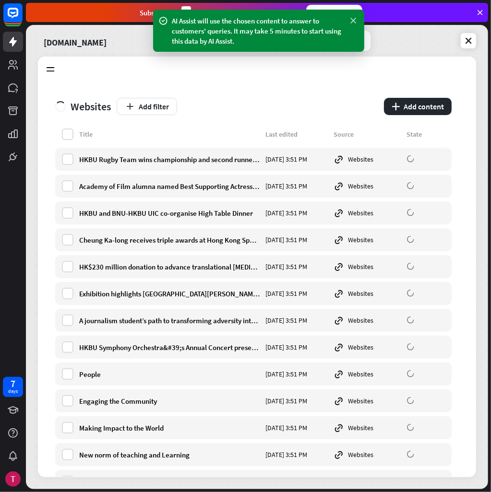
click at [355, 20] on icon at bounding box center [354, 21] width 10 height 10
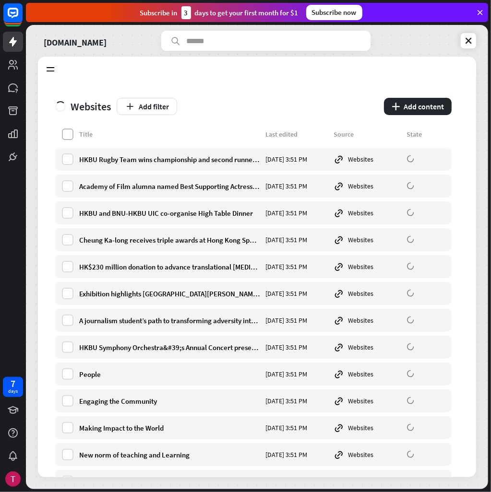
click at [67, 132] on label at bounding box center [68, 135] width 12 height 12
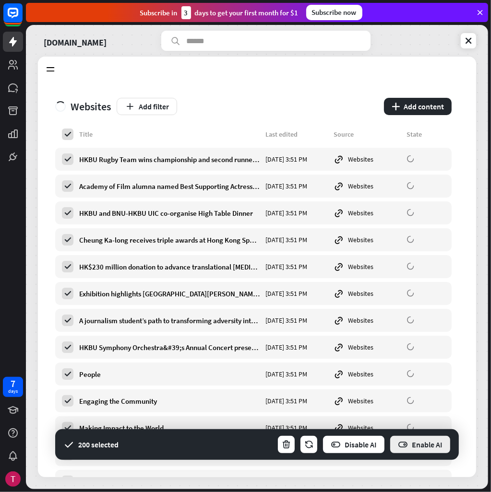
click at [437, 448] on button "Enable AI" at bounding box center [420, 444] width 62 height 19
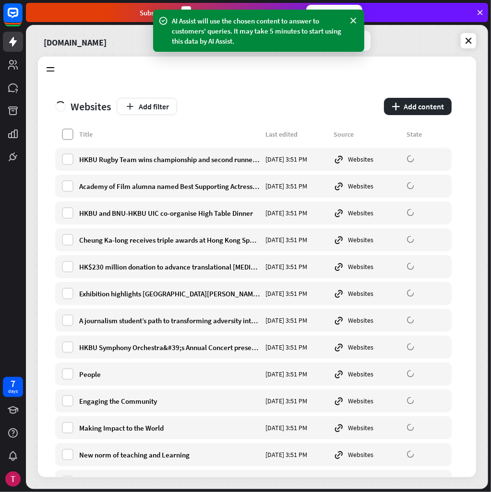
click at [65, 129] on label at bounding box center [68, 135] width 12 height 12
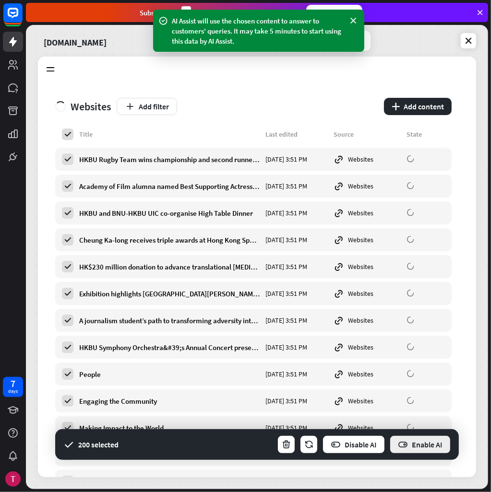
click at [438, 451] on button "Enable AI" at bounding box center [420, 444] width 62 height 19
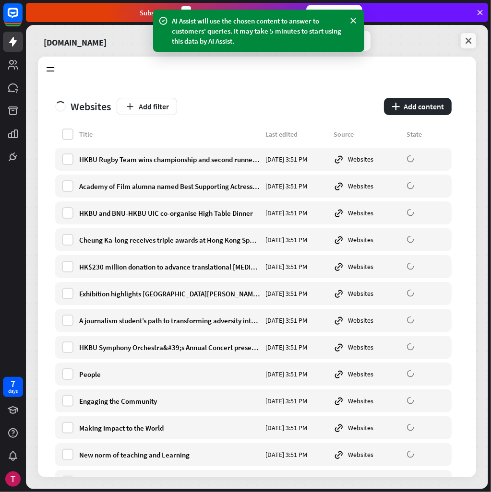
click at [463, 42] on icon at bounding box center [468, 41] width 10 height 10
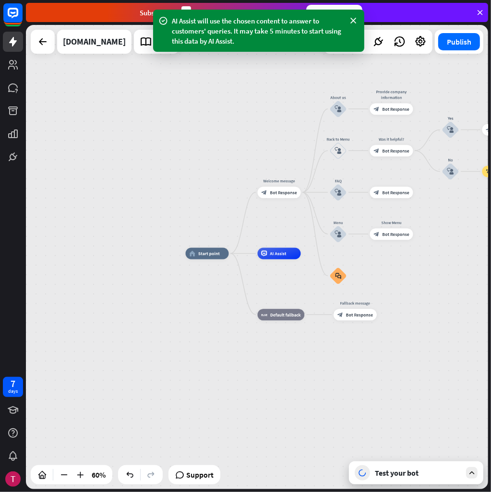
drag, startPoint x: 419, startPoint y: 241, endPoint x: 368, endPoint y: 270, distance: 58.6
click at [368, 270] on div "home_2 Start point Welcome message block_bot_response Bot Response About us blo…" at bounding box center [324, 393] width 277 height 279
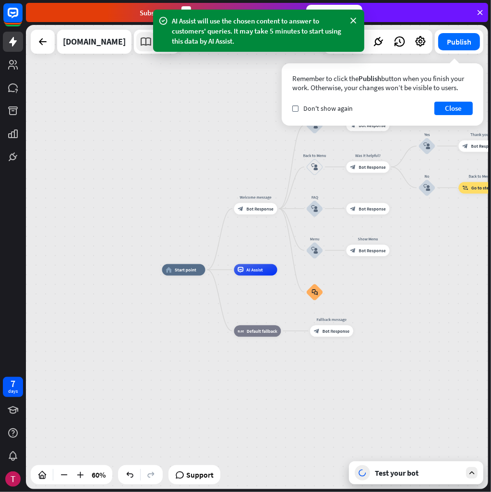
click at [140, 39] on icon at bounding box center [146, 41] width 12 height 12
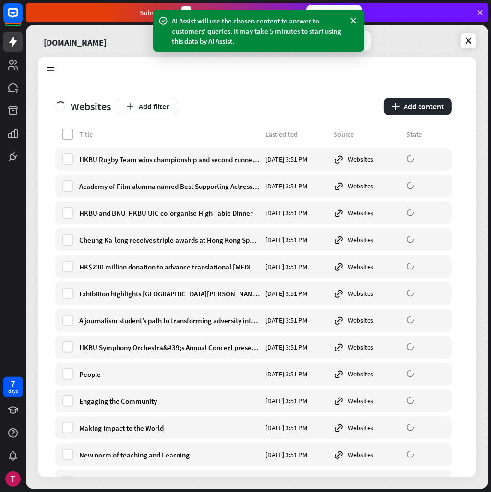
click at [65, 129] on label at bounding box center [68, 135] width 12 height 12
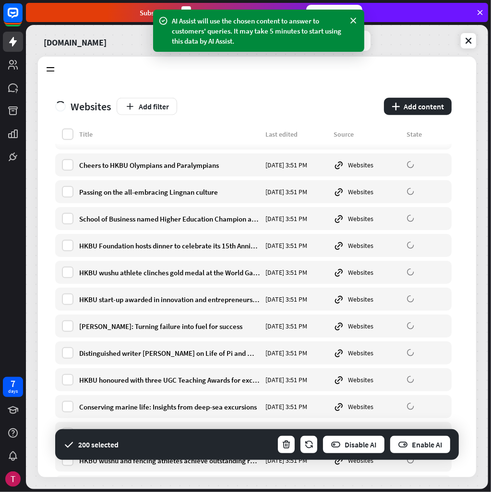
scroll to position [5637, 0]
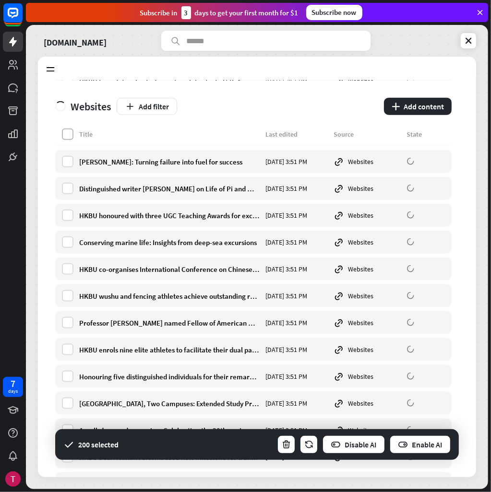
click at [69, 134] on label at bounding box center [68, 135] width 12 height 12
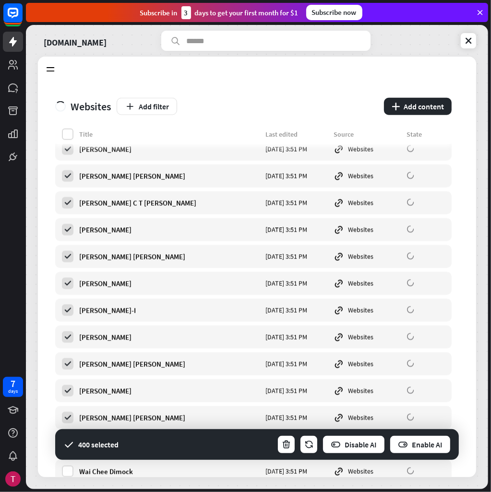
scroll to position [11734, 0]
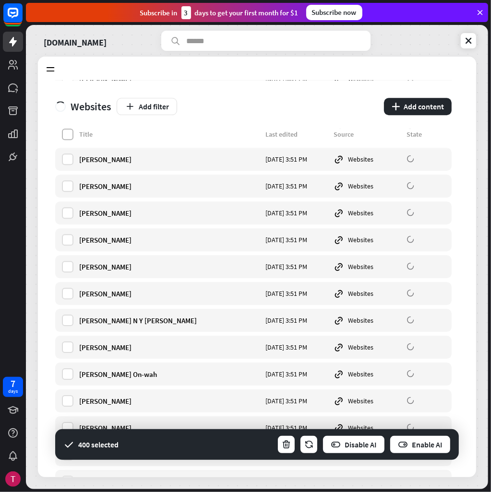
click at [66, 137] on label at bounding box center [68, 135] width 12 height 12
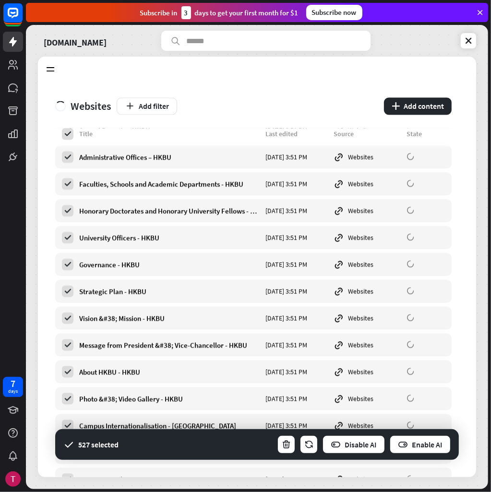
scroll to position [13839, 0]
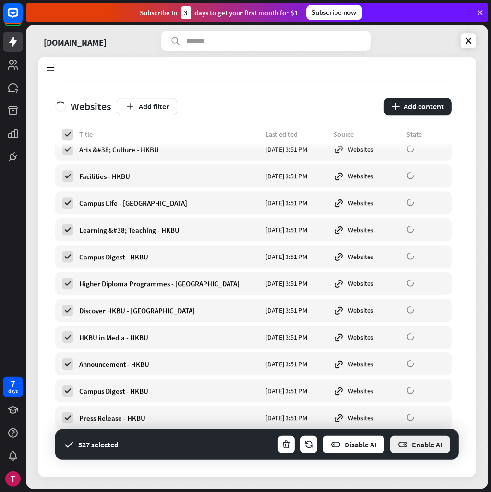
click at [413, 447] on button "Enable AI" at bounding box center [420, 444] width 62 height 19
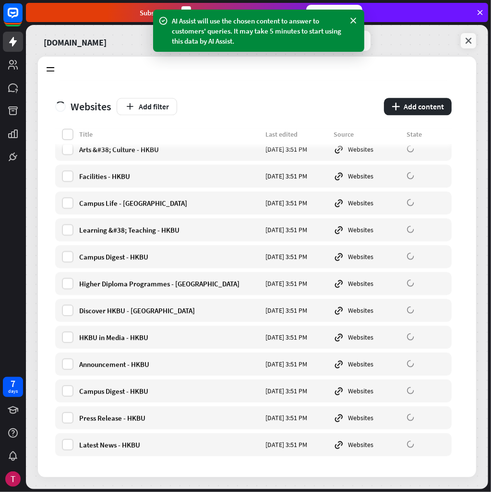
click at [470, 42] on icon at bounding box center [468, 41] width 10 height 10
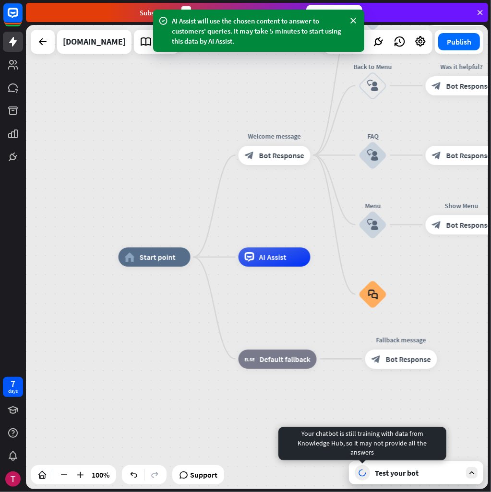
click at [374, 469] on div "Test your bot" at bounding box center [417, 473] width 86 height 10
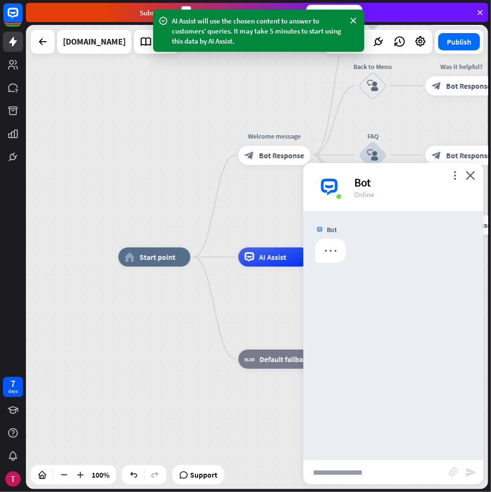
click at [374, 467] on input "text" at bounding box center [375, 472] width 145 height 24
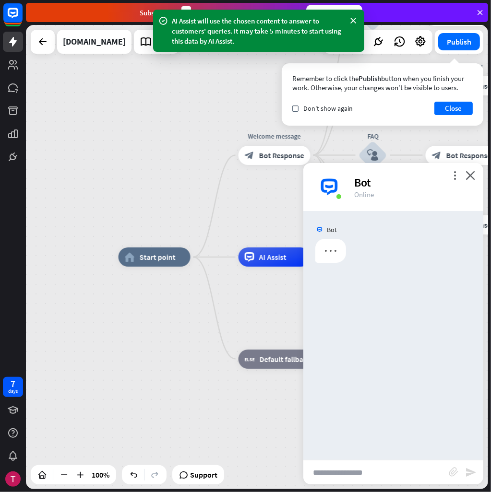
paste input "**********"
type input "**********"
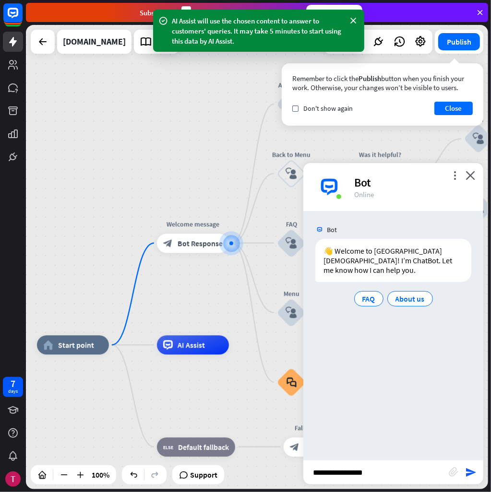
type input "*"
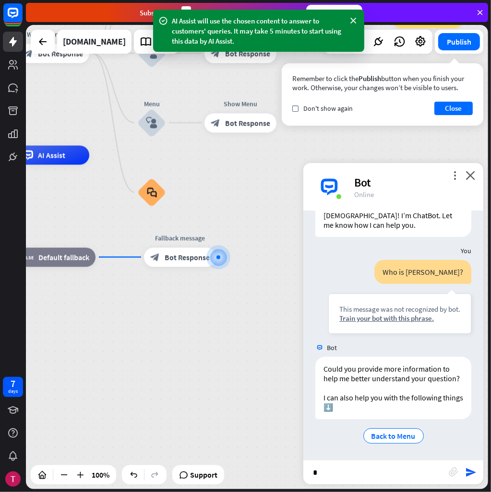
scroll to position [54, 0]
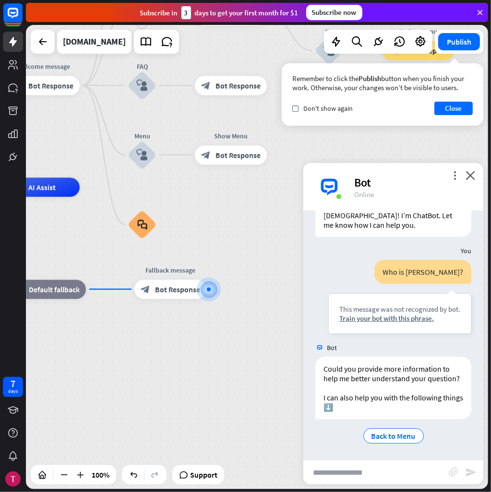
drag, startPoint x: 257, startPoint y: 334, endPoint x: 282, endPoint y: 376, distance: 49.3
click at [265, 373] on div "home_2 Start point Welcome message block_bot_response Bot Response About us blo…" at bounding box center [119, 419] width 462 height 464
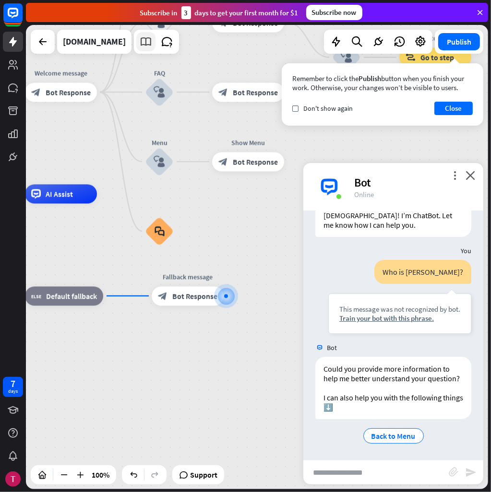
click at [141, 44] on div at bounding box center [156, 42] width 45 height 24
click at [139, 43] on link at bounding box center [145, 41] width 19 height 19
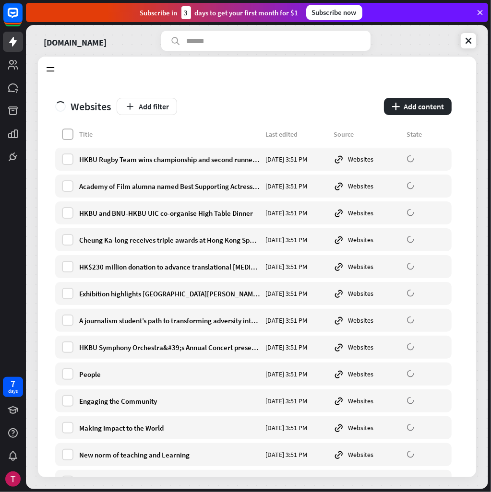
click at [72, 134] on label at bounding box center [68, 135] width 12 height 12
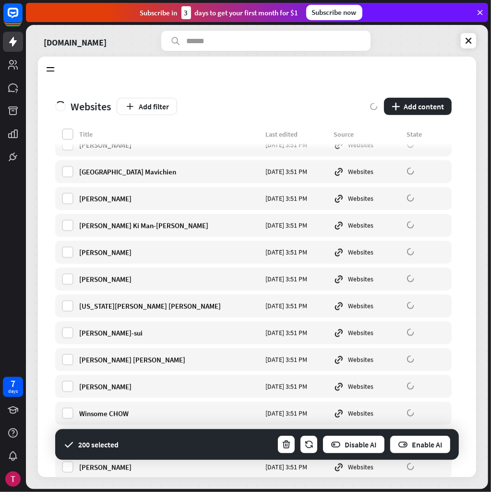
scroll to position [10841, 0]
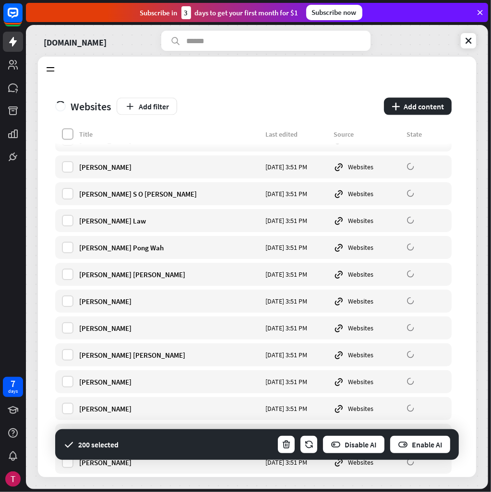
click at [65, 132] on label at bounding box center [68, 135] width 12 height 12
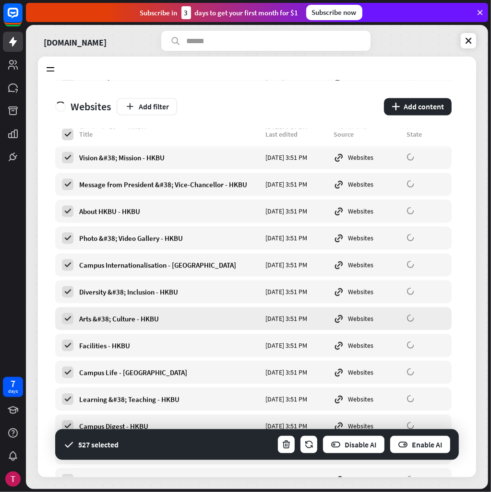
scroll to position [13839, 0]
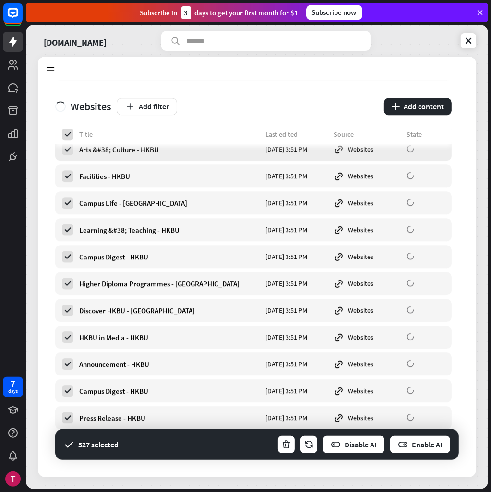
click at [355, 145] on div "Websites" at bounding box center [366, 149] width 67 height 11
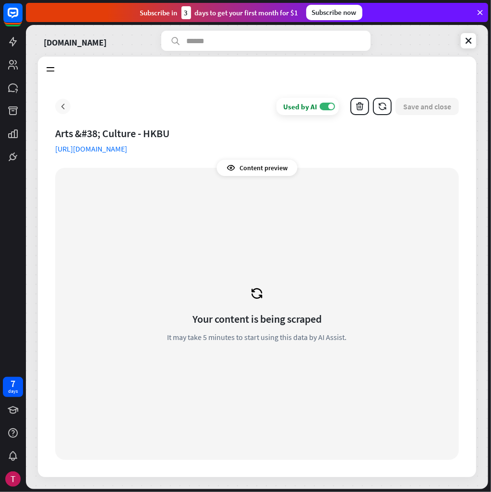
click at [66, 104] on icon at bounding box center [63, 107] width 10 height 10
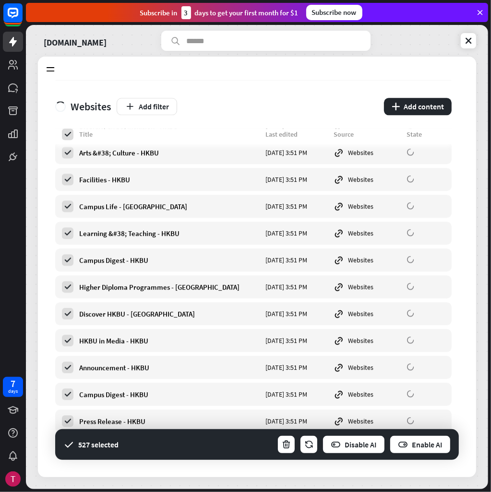
scroll to position [13839, 0]
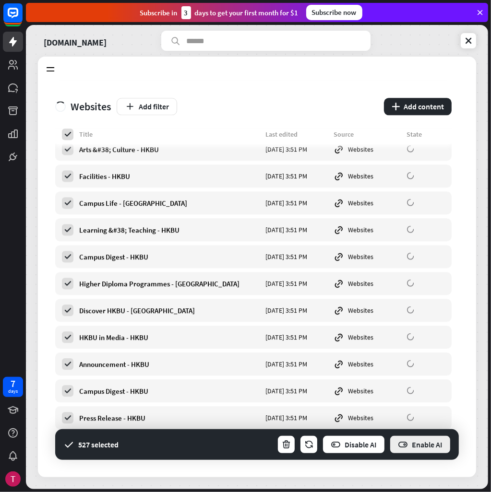
click at [409, 444] on button "Enable AI" at bounding box center [420, 444] width 62 height 19
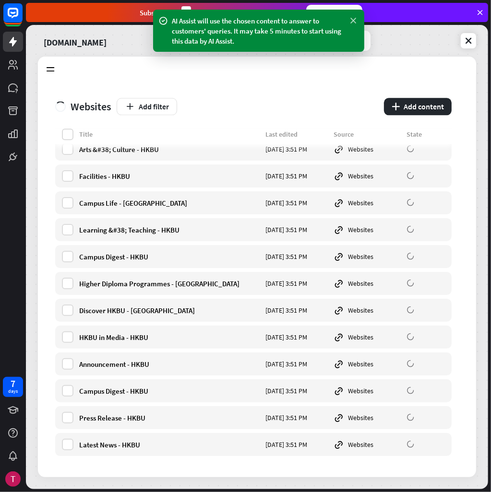
click at [350, 23] on icon at bounding box center [354, 21] width 10 height 10
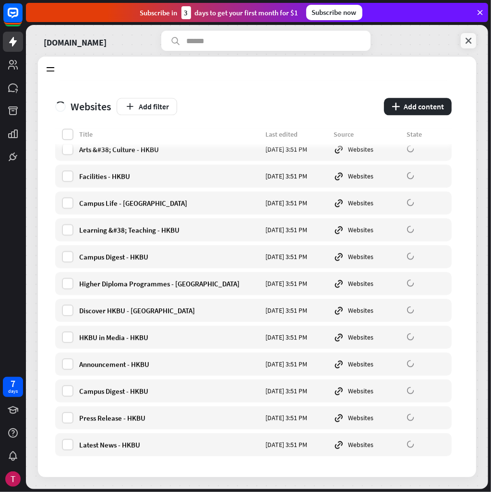
click at [461, 42] on link at bounding box center [467, 40] width 15 height 15
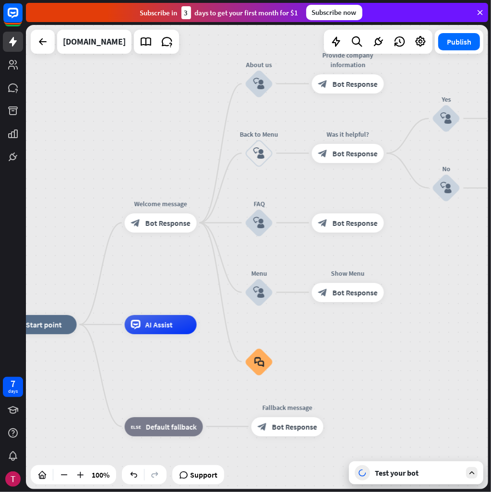
drag, startPoint x: 278, startPoint y: 210, endPoint x: 164, endPoint y: 277, distance: 132.2
click at [164, 277] on div "home_2 Start point Welcome message block_bot_response Bot Response About us blo…" at bounding box center [257, 257] width 462 height 464
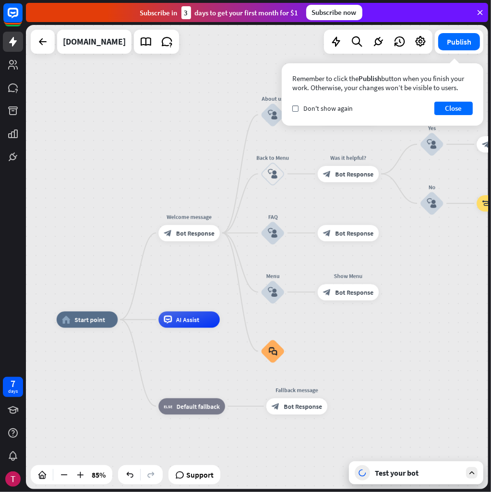
click at [428, 480] on div "Test your bot" at bounding box center [416, 472] width 134 height 23
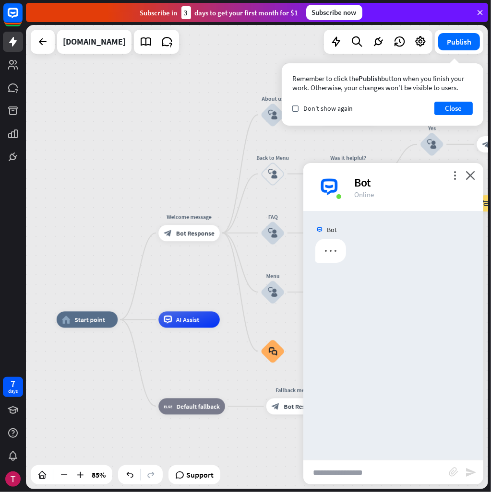
click at [393, 467] on input "text" at bounding box center [375, 472] width 145 height 24
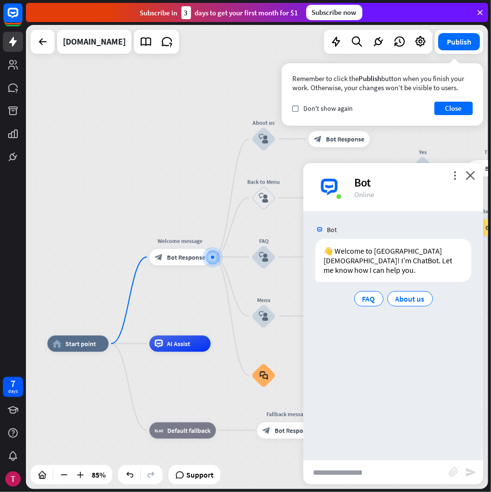
paste input "**********"
type input "**********"
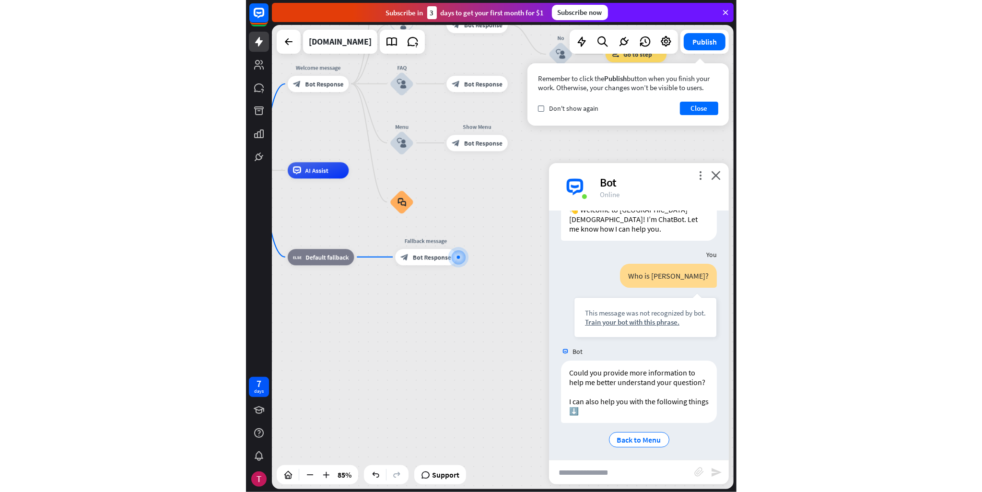
scroll to position [54, 0]
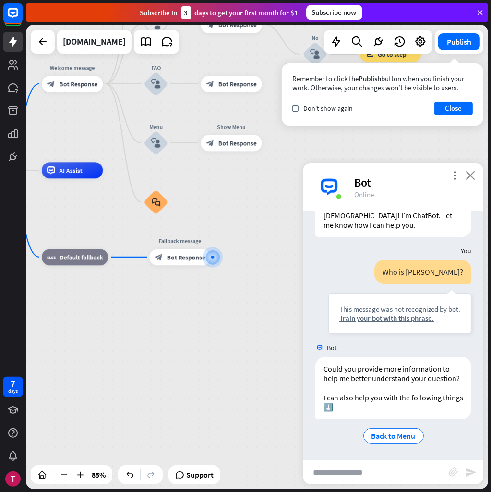
click at [472, 176] on icon "close" at bounding box center [470, 175] width 10 height 9
